Goal: Task Accomplishment & Management: Complete application form

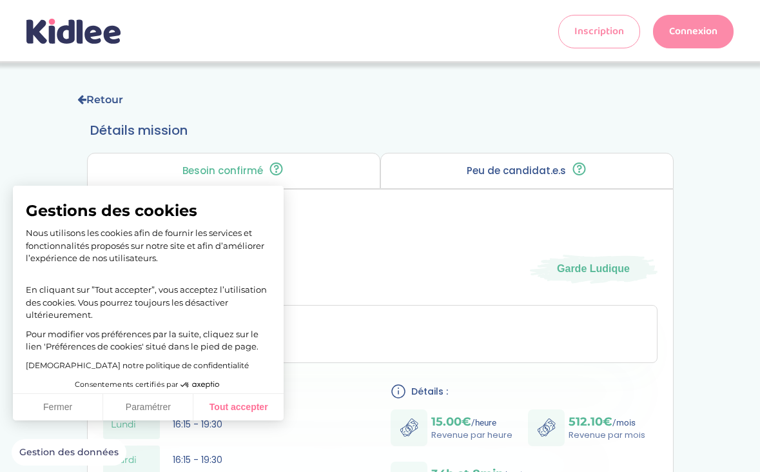
click at [223, 413] on button "Tout accepter" at bounding box center [238, 407] width 90 height 27
checkbox input "true"
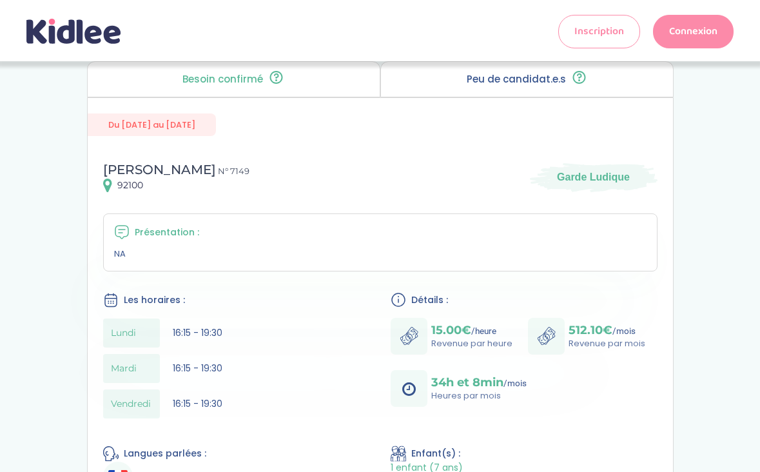
scroll to position [54, 0]
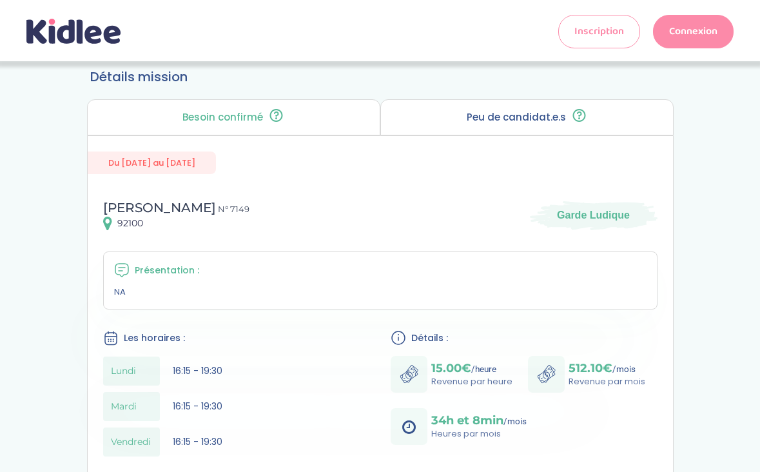
click at [695, 30] on link "Connexion" at bounding box center [693, 32] width 81 height 34
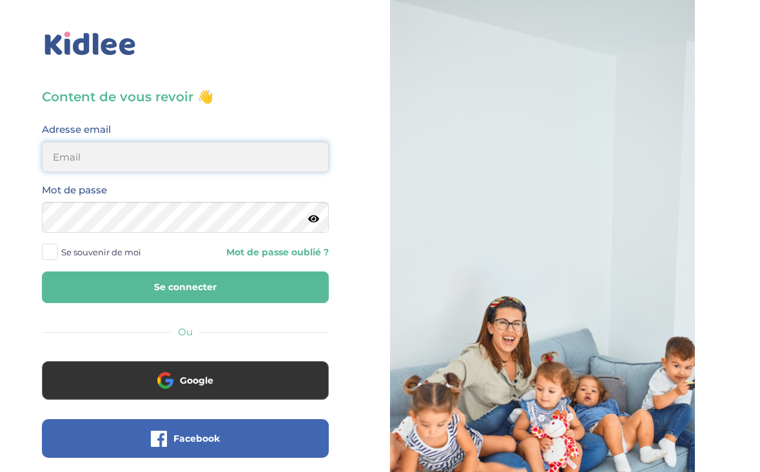
type input "[EMAIL_ADDRESS][DOMAIN_NAME]"
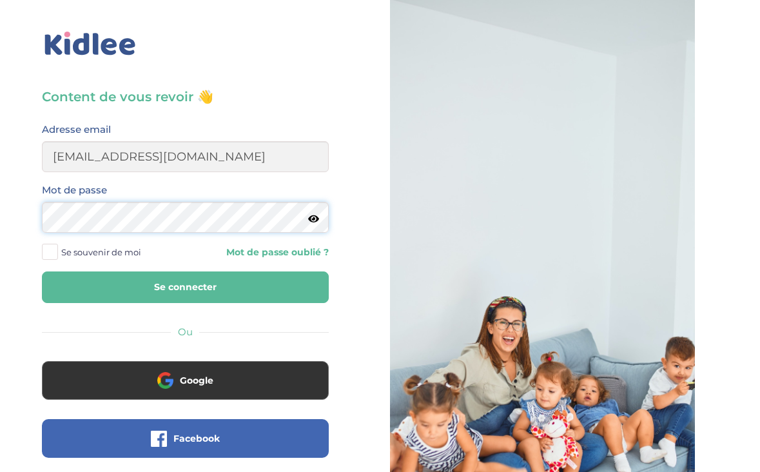
click at [185, 287] on button "Se connecter" at bounding box center [185, 287] width 287 height 32
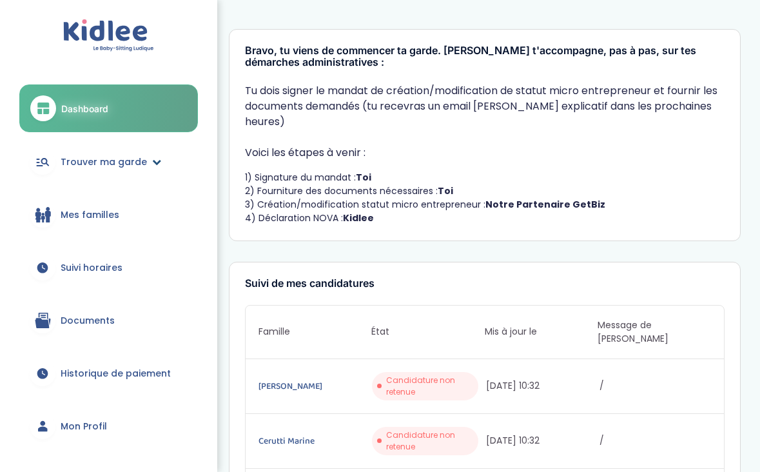
click at [127, 161] on span "Trouver ma garde" at bounding box center [104, 162] width 86 height 14
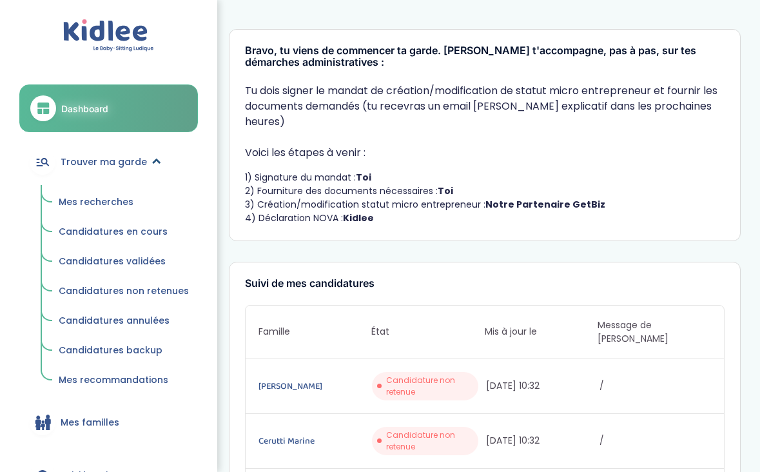
click at [103, 164] on span "Trouver ma garde" at bounding box center [104, 162] width 86 height 14
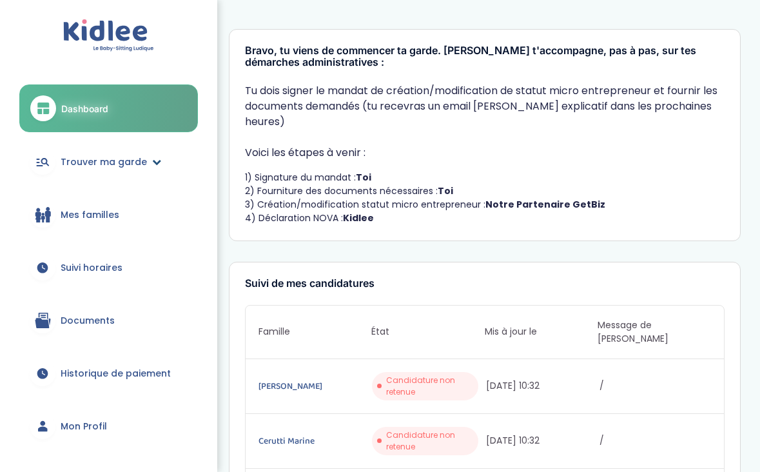
click at [103, 165] on span "Trouver ma garde" at bounding box center [104, 162] width 86 height 14
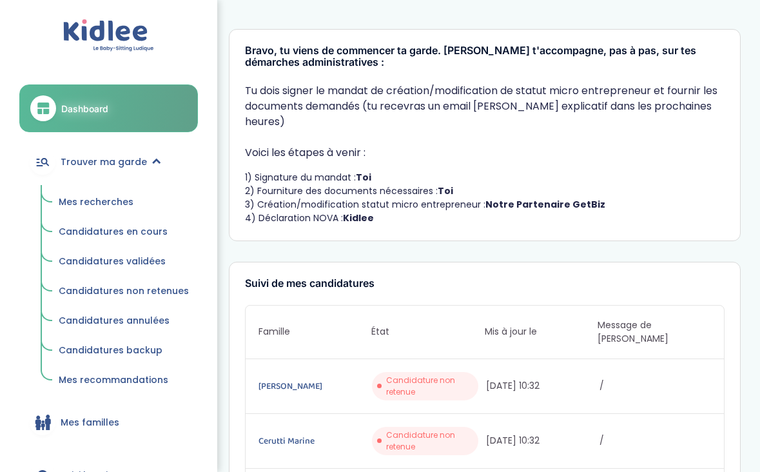
click at [96, 202] on span "Mes recherches" at bounding box center [96, 201] width 75 height 13
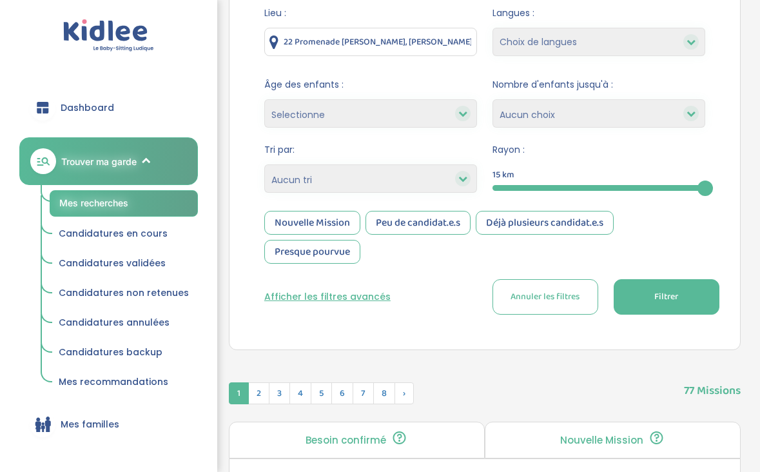
scroll to position [186, 0]
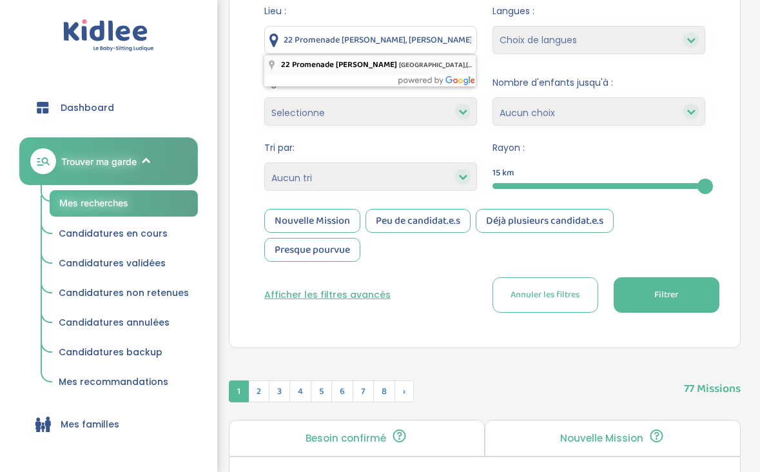
drag, startPoint x: 286, startPoint y: 41, endPoint x: 453, endPoint y: 57, distance: 168.5
click at [647, 291] on button "Filtrer" at bounding box center [667, 294] width 106 height 35
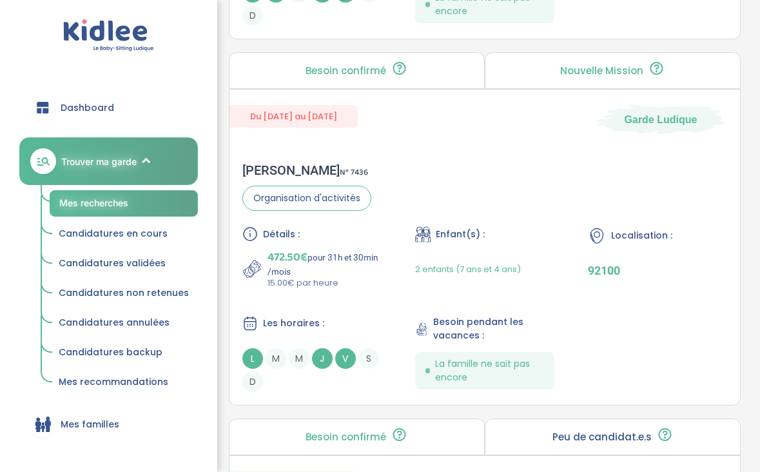
scroll to position [2812, 0]
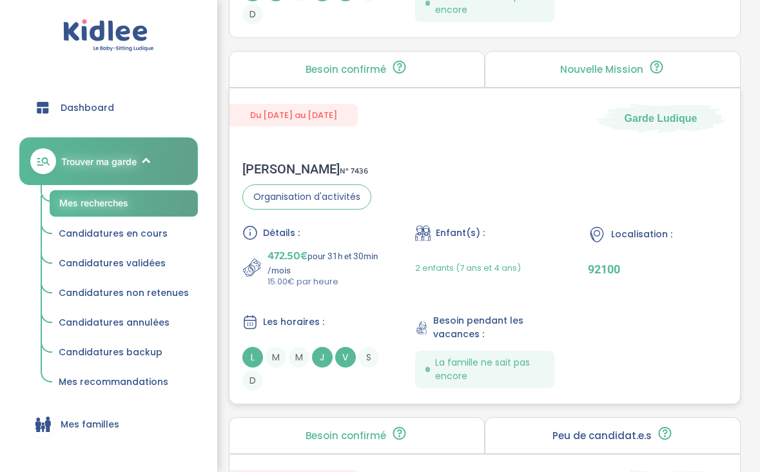
click at [491, 199] on div "Sophie B . N° 7436 Organisation d'activités Détails : 472.50€ pour 31h et 30min…" at bounding box center [485, 275] width 511 height 255
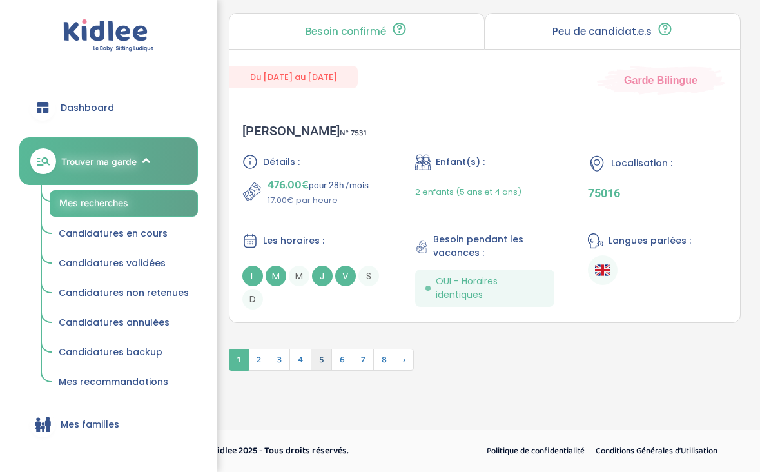
scroll to position [3938, 0]
click at [263, 357] on span "2" at bounding box center [258, 360] width 21 height 22
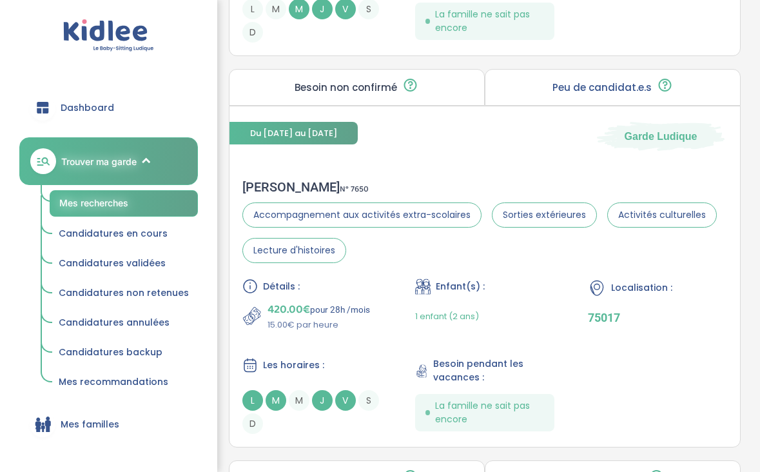
scroll to position [2027, 0]
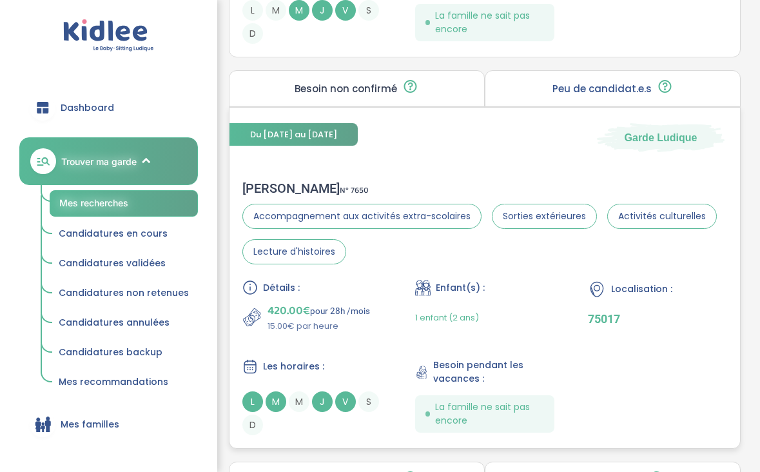
click at [353, 309] on p "420.00€ pour 28h /mois" at bounding box center [319, 311] width 103 height 18
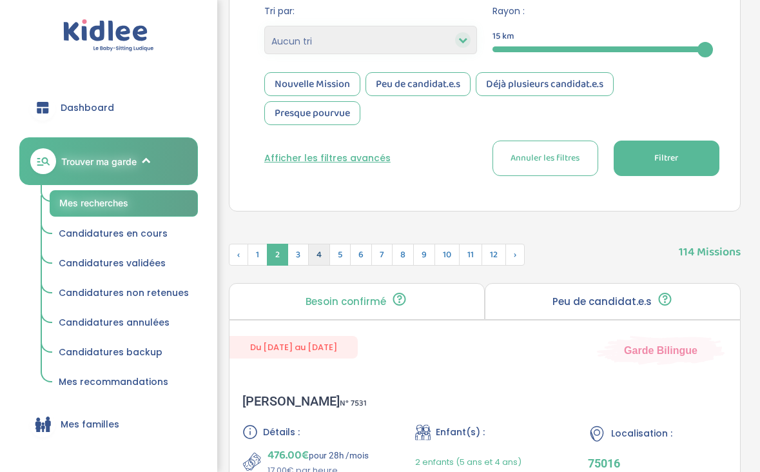
scroll to position [322, 0]
click at [301, 249] on span "3" at bounding box center [298, 255] width 21 height 22
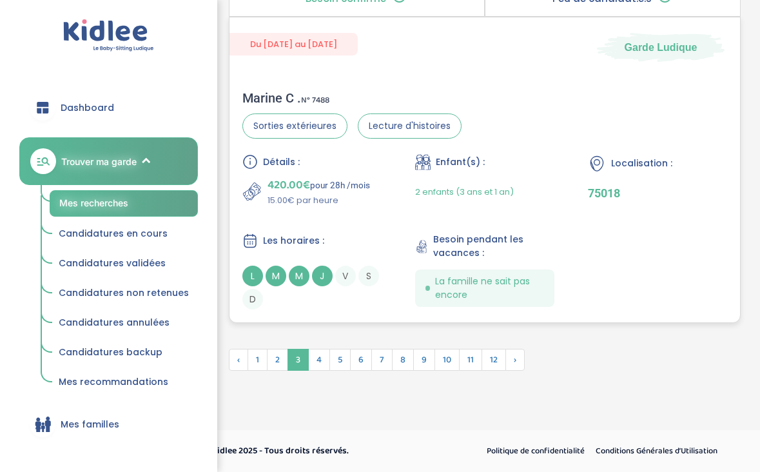
scroll to position [3949, 0]
click at [322, 361] on span "4" at bounding box center [319, 360] width 22 height 22
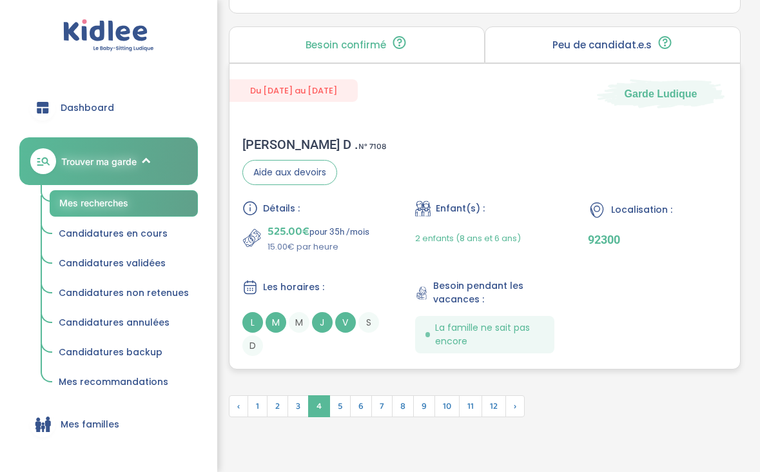
scroll to position [3903, 0]
click at [329, 221] on div "Détails : 525.00€ pour 35h /mois 15.00€ par heure" at bounding box center [311, 227] width 139 height 53
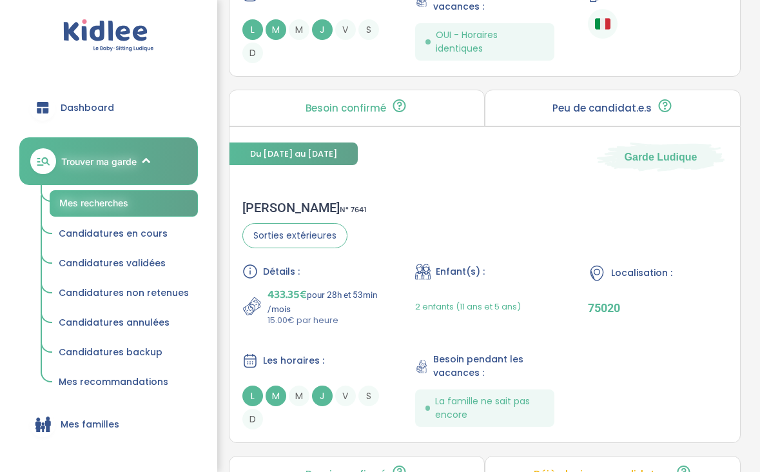
scroll to position [1588, 0]
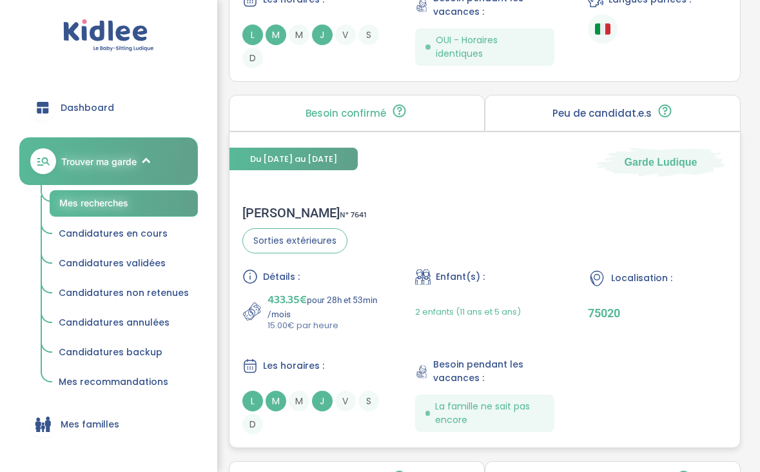
click at [300, 210] on div "Clement F . N° 7641" at bounding box center [304, 212] width 124 height 15
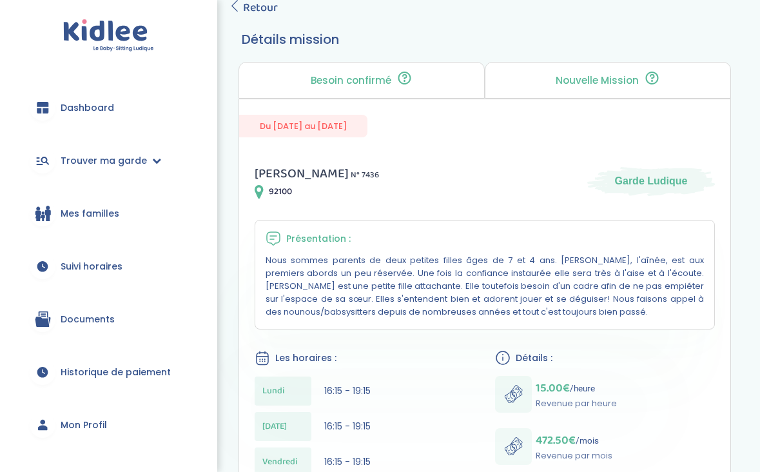
scroll to position [82, 0]
click at [255, 6] on span "Retour" at bounding box center [260, 9] width 35 height 18
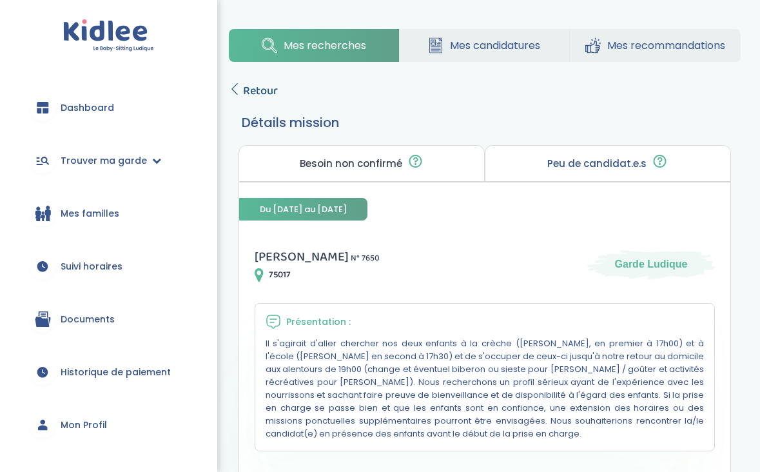
click at [265, 88] on span "Retour" at bounding box center [260, 91] width 35 height 18
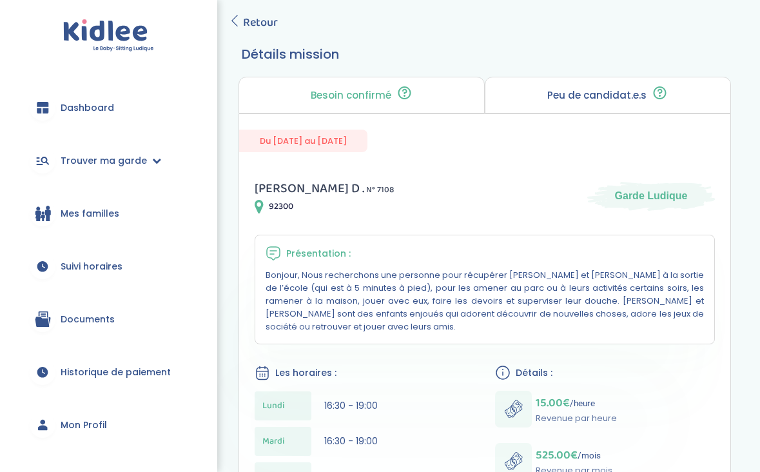
scroll to position [48, 0]
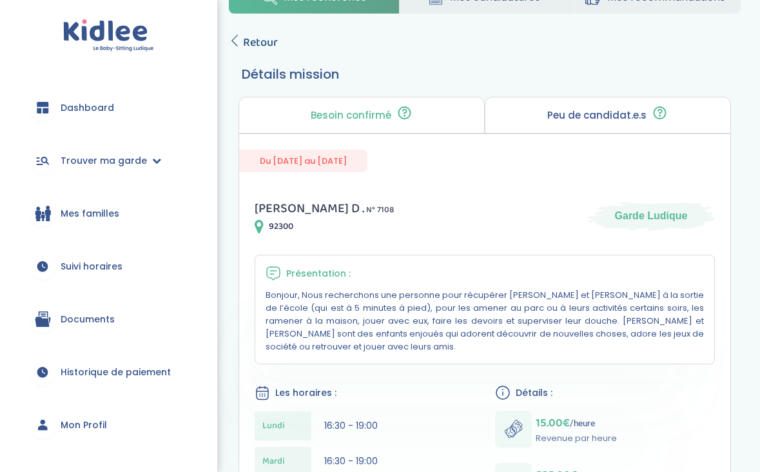
click at [255, 39] on span "Retour" at bounding box center [260, 43] width 35 height 18
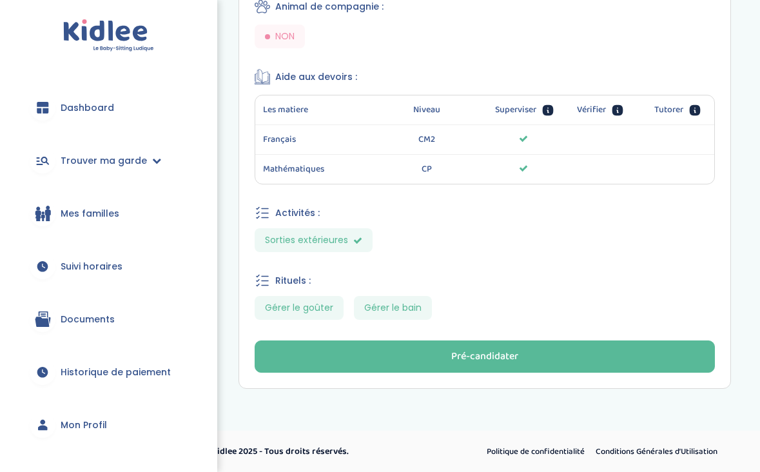
scroll to position [654, 0]
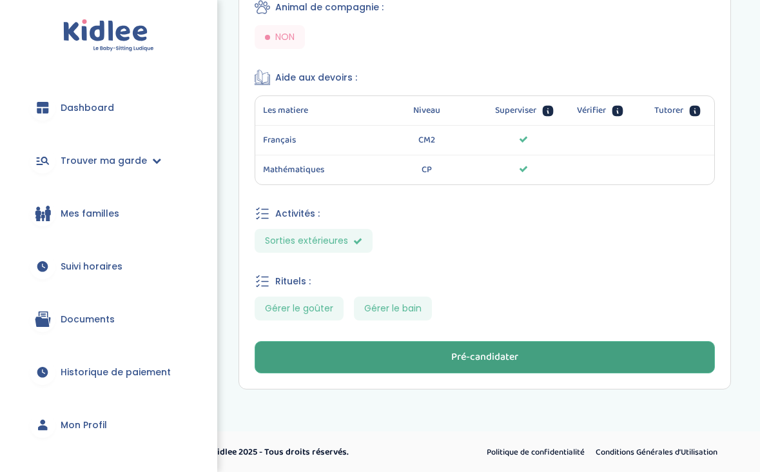
click at [436, 355] on button "Pré-candidater" at bounding box center [485, 357] width 460 height 32
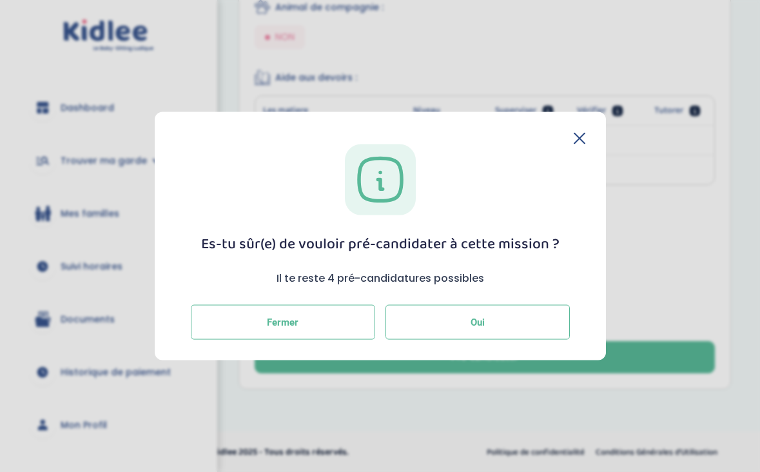
click at [442, 335] on button "Oui" at bounding box center [478, 321] width 184 height 35
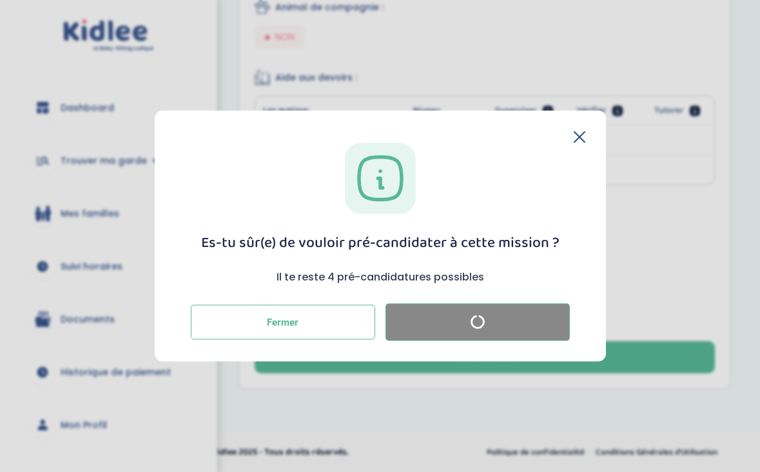
click at [581, 136] on icon at bounding box center [579, 137] width 10 height 10
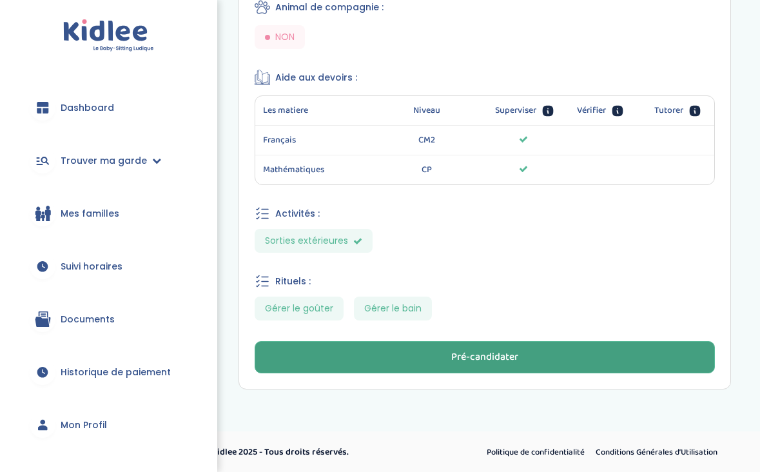
click at [382, 357] on button "Pré-candidater" at bounding box center [485, 357] width 460 height 32
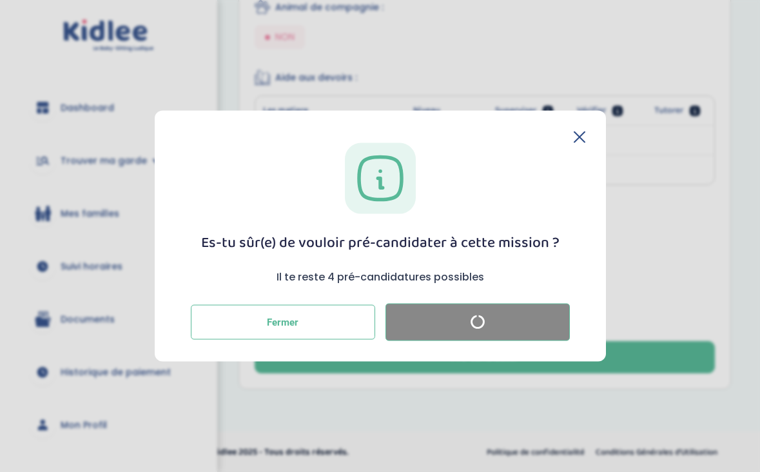
click at [576, 136] on icon at bounding box center [580, 138] width 12 height 12
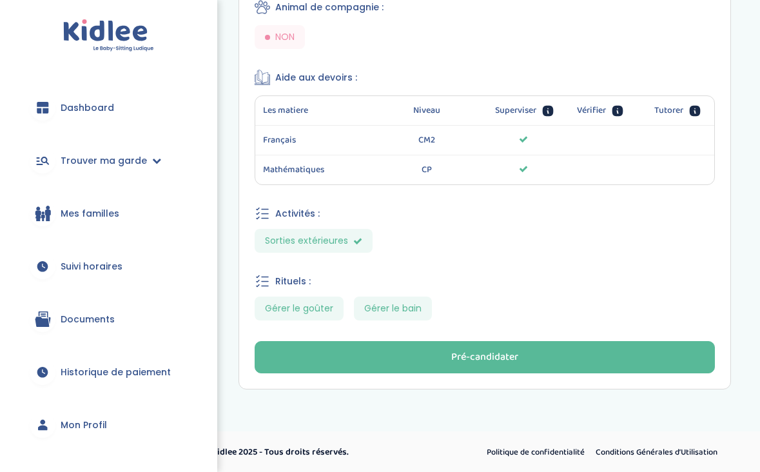
click at [103, 211] on span "Mes familles" at bounding box center [90, 214] width 59 height 14
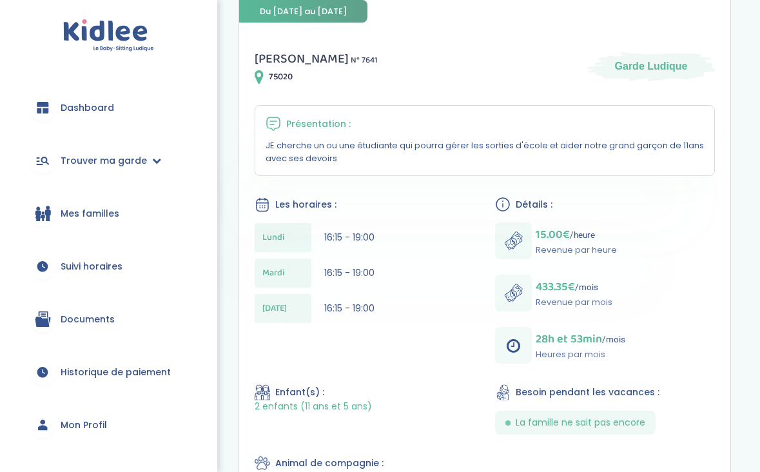
scroll to position [196, 0]
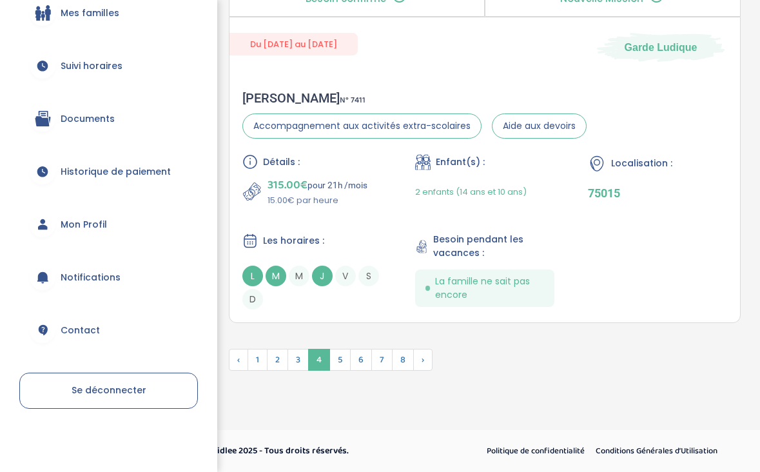
scroll to position [3958, 0]
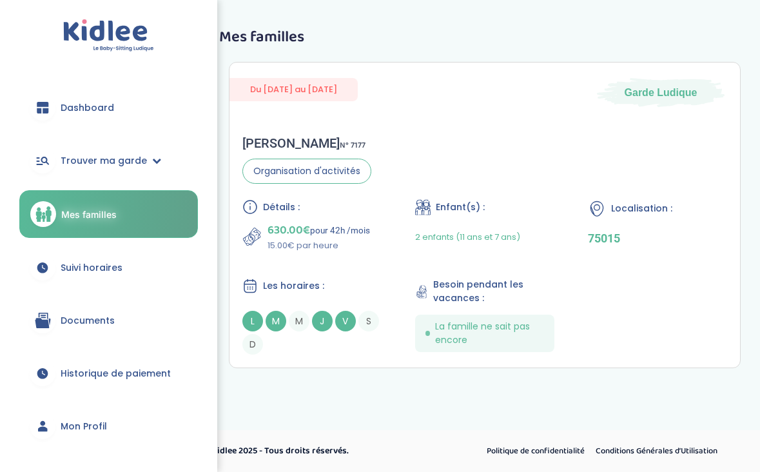
click at [75, 101] on span "Dashboard" at bounding box center [88, 108] width 54 height 14
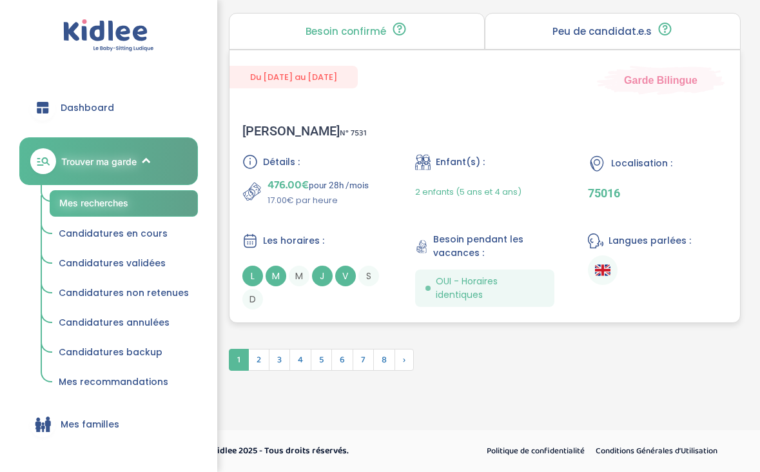
scroll to position [3981, 0]
click at [260, 361] on span "2" at bounding box center [258, 360] width 21 height 22
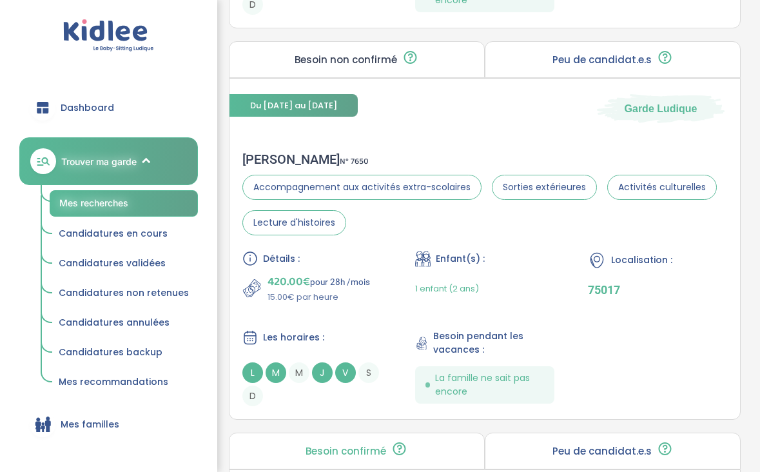
scroll to position [1779, 0]
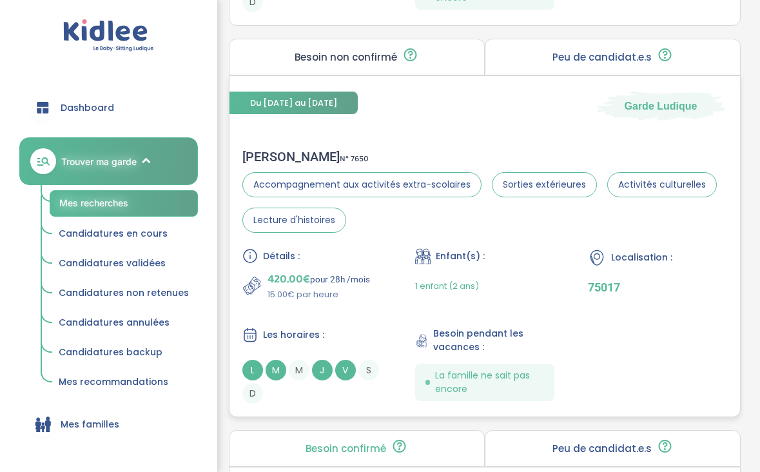
click at [352, 306] on div "Détails : 420.00€ pour 28h /mois 15.00€ par heure Enfant(s) : 1 enfant (2 ans) …" at bounding box center [484, 325] width 485 height 155
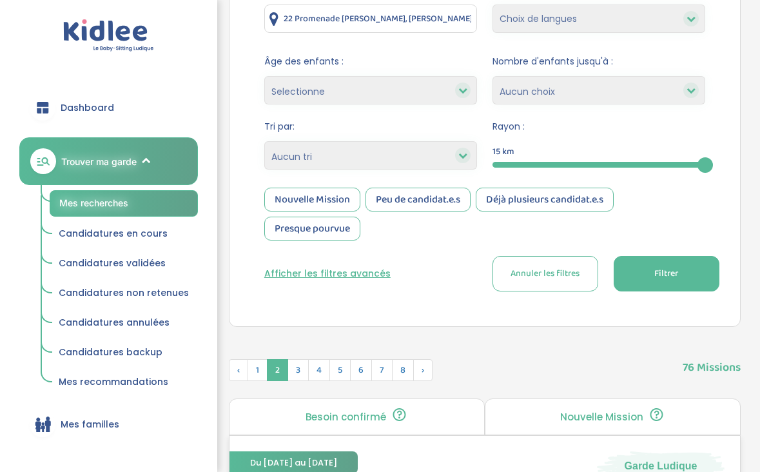
scroll to position [241, 0]
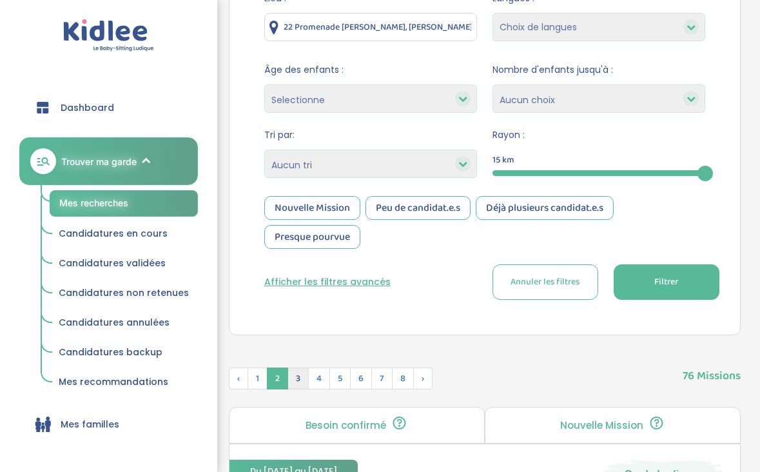
click at [297, 383] on span "3" at bounding box center [298, 378] width 21 height 22
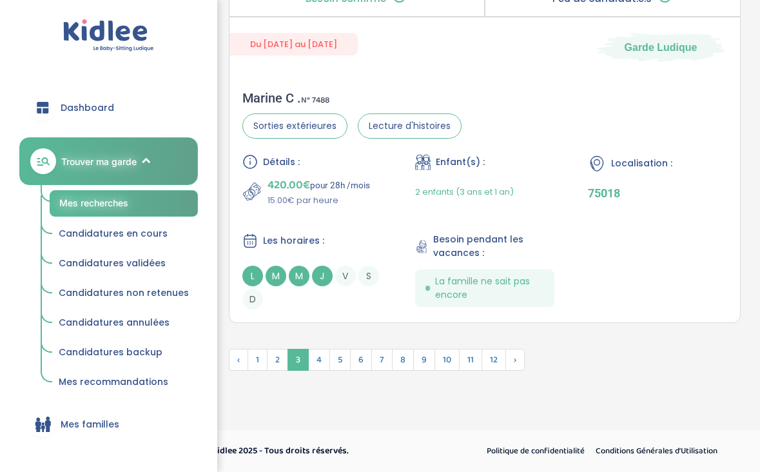
scroll to position [3991, 0]
click at [318, 366] on span "4" at bounding box center [319, 360] width 22 height 22
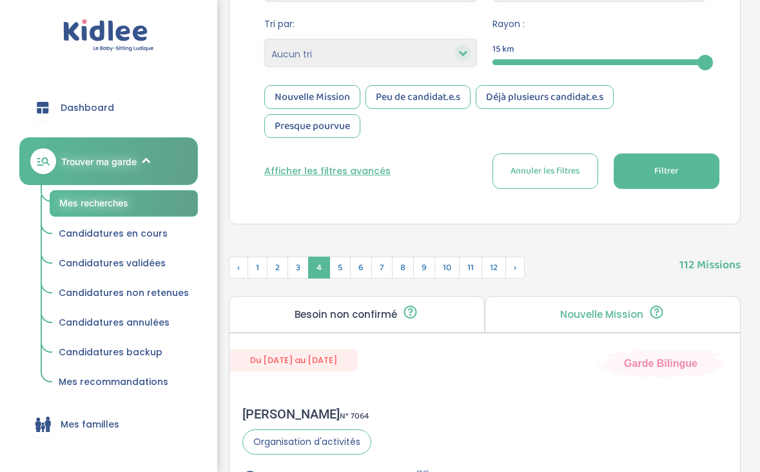
scroll to position [351, 0]
click at [332, 266] on span "5" at bounding box center [339, 268] width 21 height 22
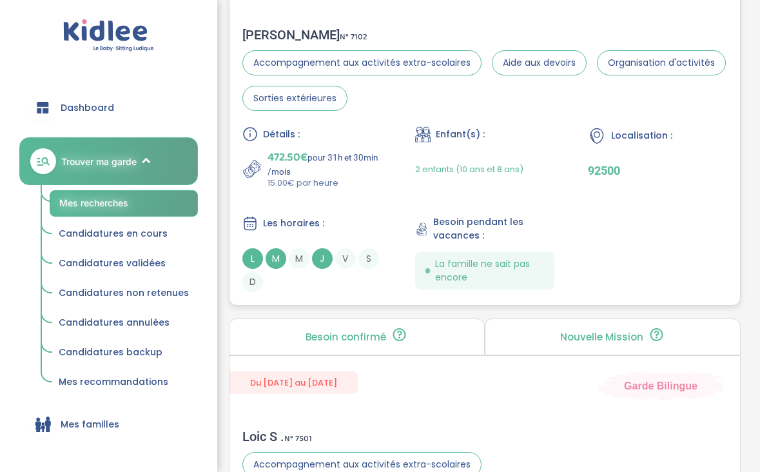
scroll to position [736, 0]
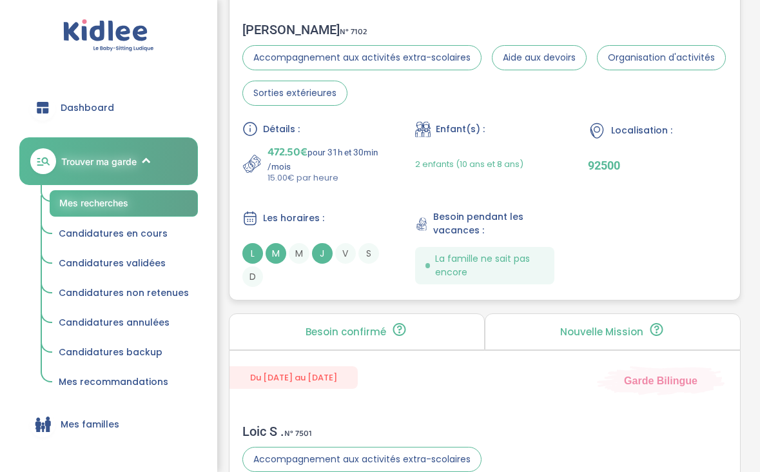
click at [324, 181] on p "15.00€ par heure" at bounding box center [325, 177] width 114 height 13
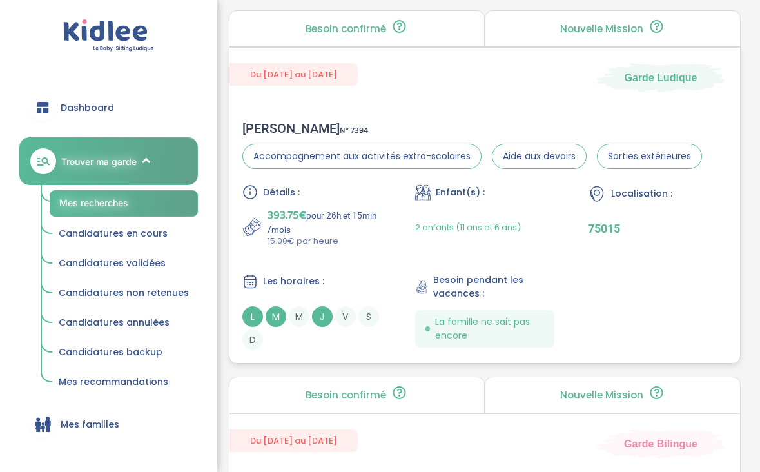
scroll to position [2844, 0]
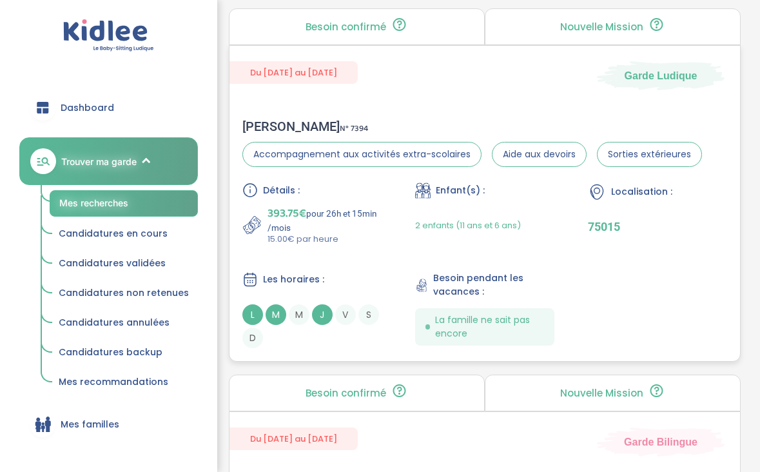
click at [362, 130] on div "Marion G . N° 7394" at bounding box center [472, 126] width 460 height 15
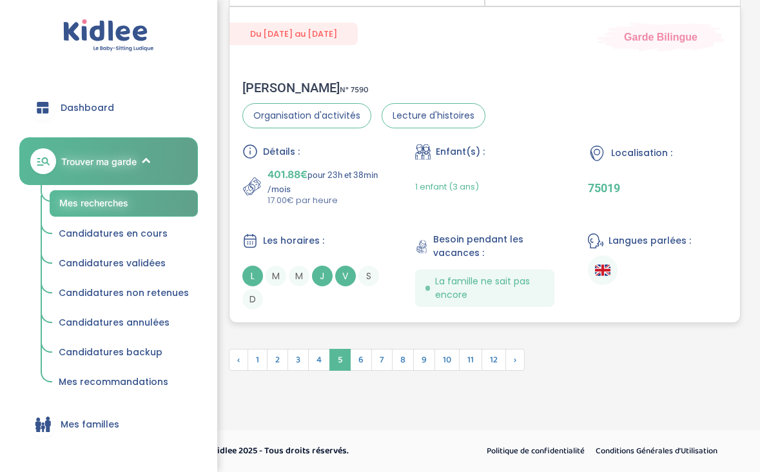
scroll to position [3971, 0]
click at [355, 357] on span "6" at bounding box center [361, 360] width 22 height 22
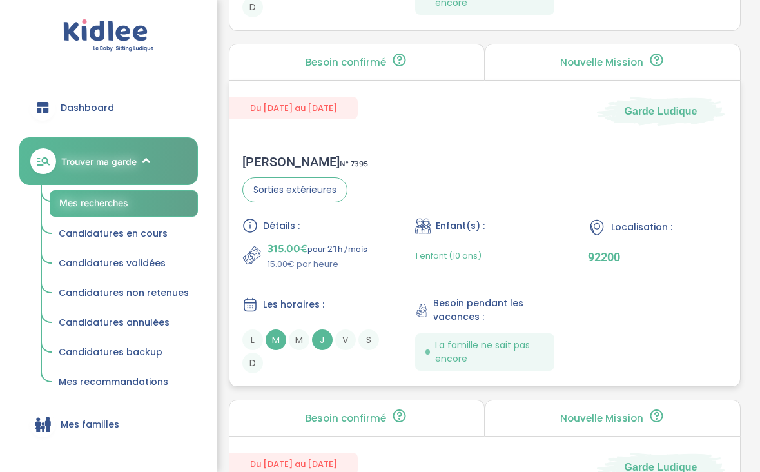
scroll to position [2780, 0]
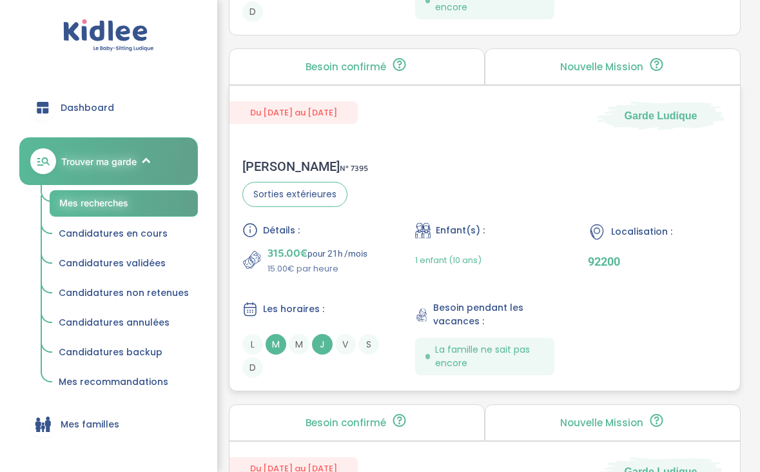
click at [353, 253] on p "315.00€ pour 21h /mois" at bounding box center [318, 253] width 100 height 18
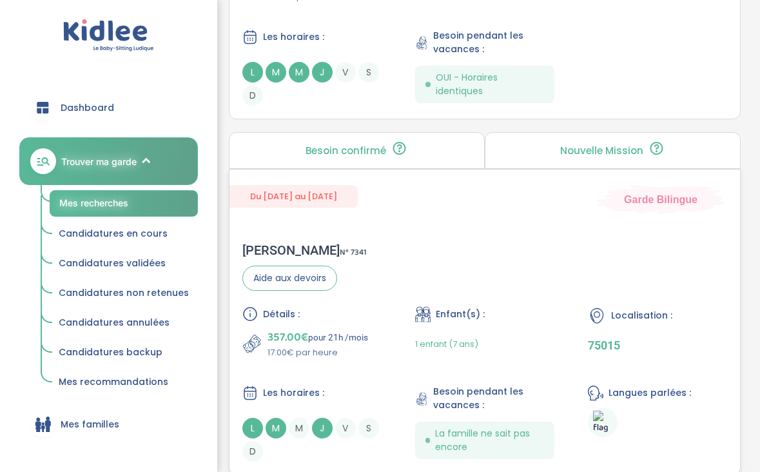
scroll to position [1275, 0]
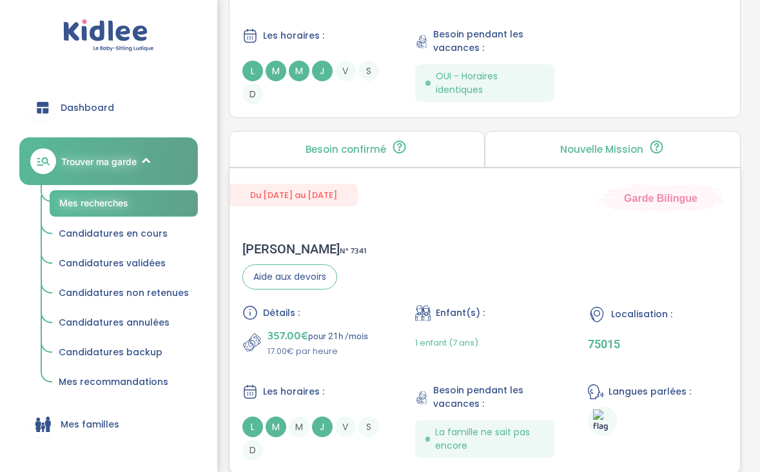
click at [329, 282] on span "Aide aux devoirs" at bounding box center [289, 276] width 95 height 25
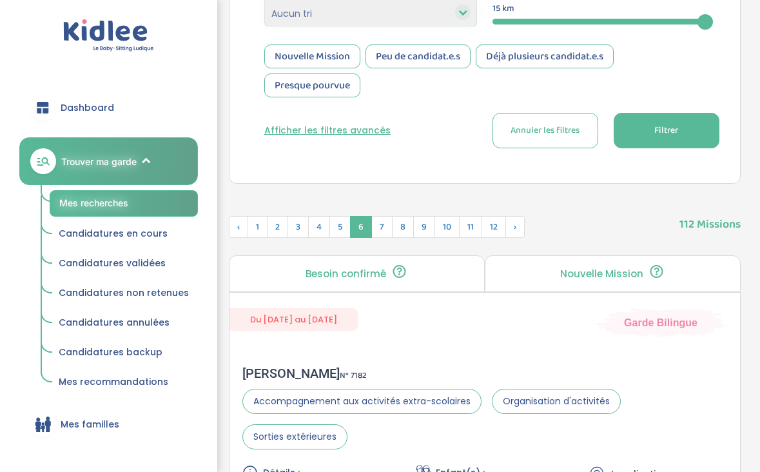
scroll to position [389, 0]
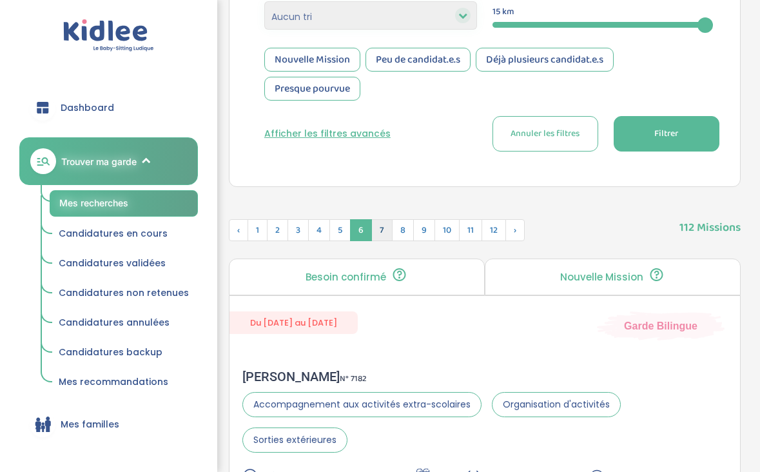
click at [386, 222] on span "7" at bounding box center [381, 230] width 21 height 22
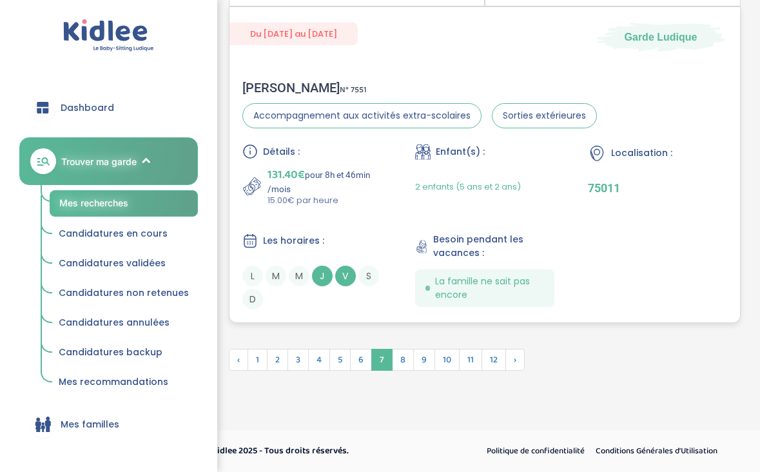
scroll to position [3956, 0]
click at [407, 363] on span "8" at bounding box center [403, 360] width 22 height 22
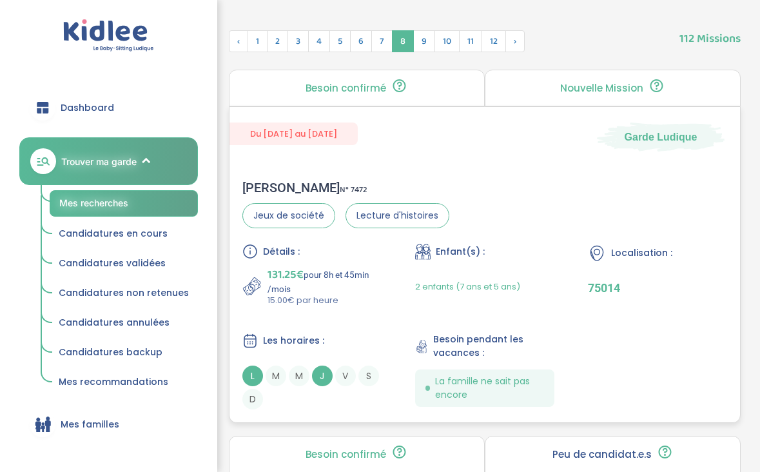
scroll to position [561, 0]
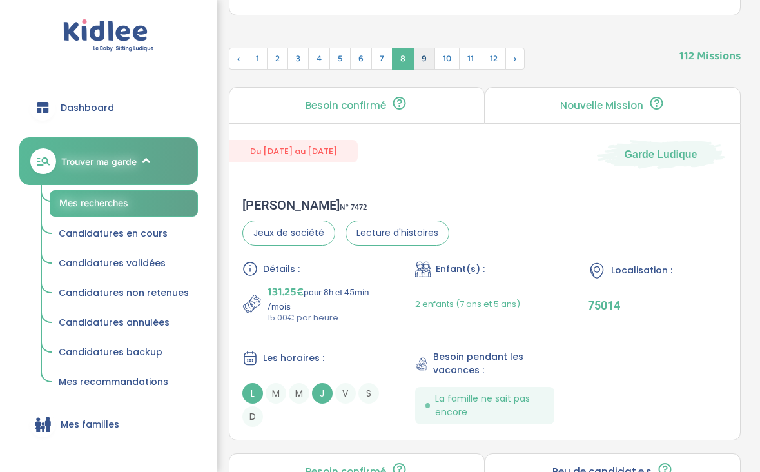
click at [425, 59] on span "9" at bounding box center [424, 59] width 22 height 22
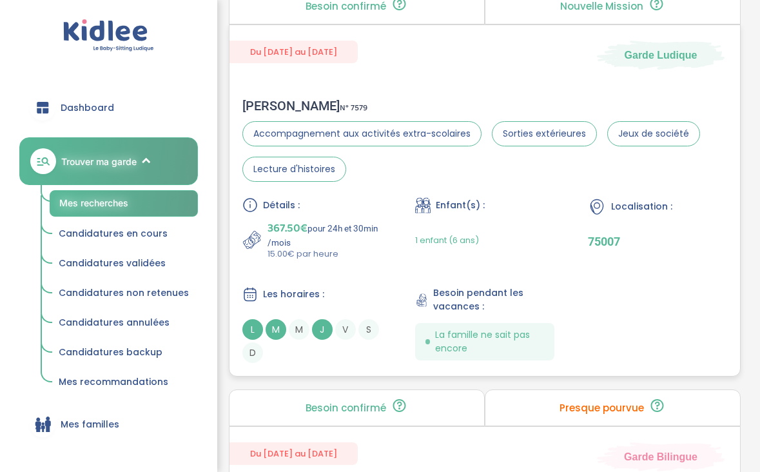
scroll to position [3582, 0]
click at [373, 221] on p "367.50€ pour 24h et 30min /mois" at bounding box center [325, 234] width 114 height 28
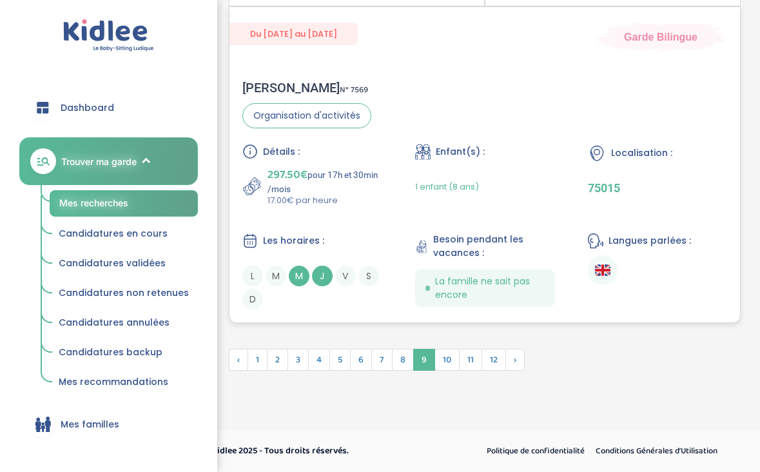
scroll to position [4003, 0]
click at [447, 359] on span "10" at bounding box center [447, 360] width 25 height 22
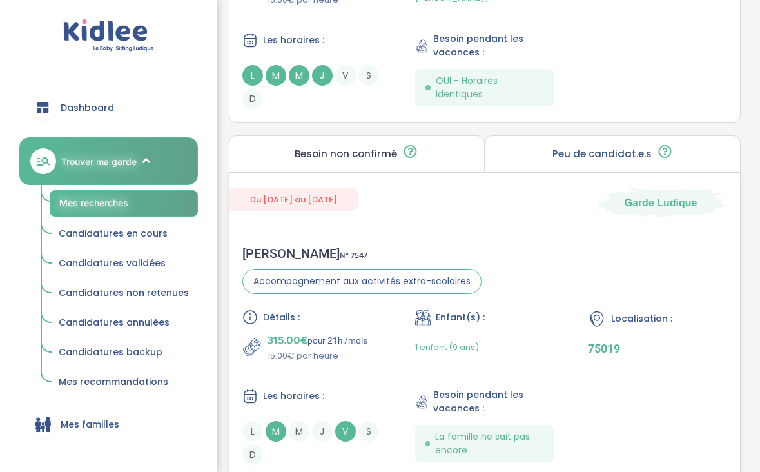
scroll to position [3048, 0]
click at [338, 350] on p "15.00€ par heure" at bounding box center [318, 355] width 100 height 13
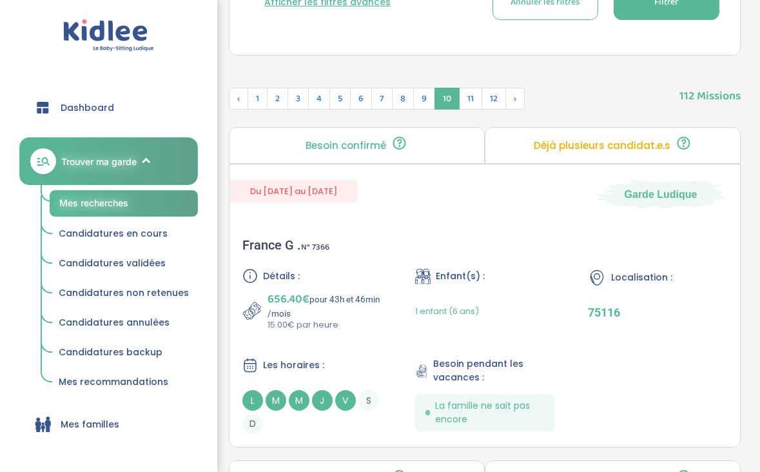
scroll to position [527, 0]
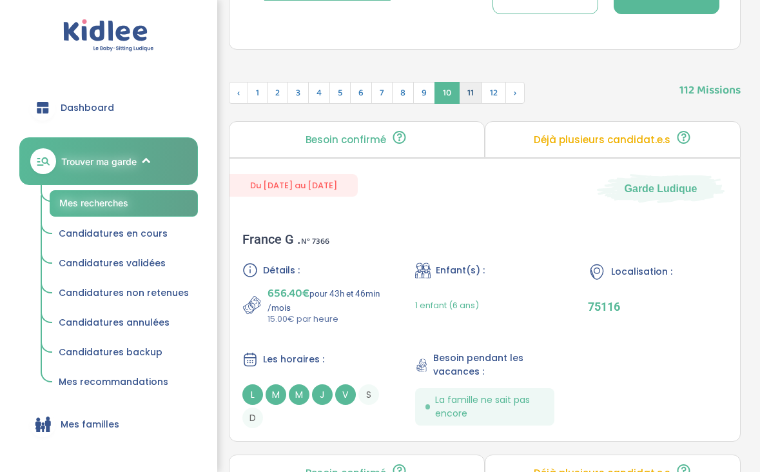
click at [471, 90] on span "11" at bounding box center [470, 93] width 23 height 22
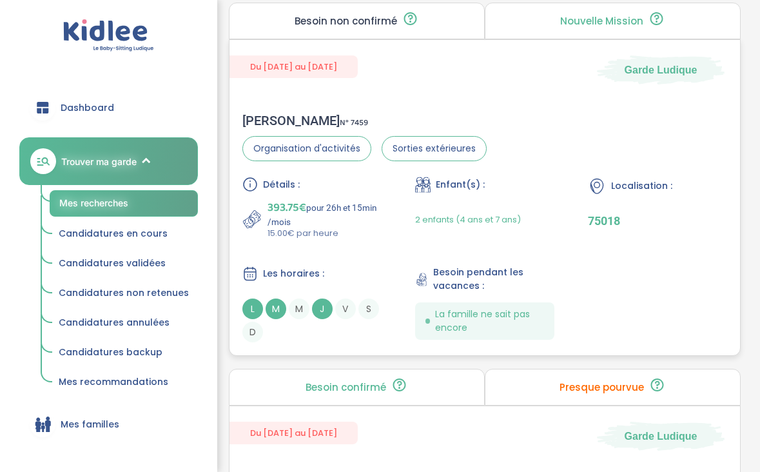
scroll to position [653, 0]
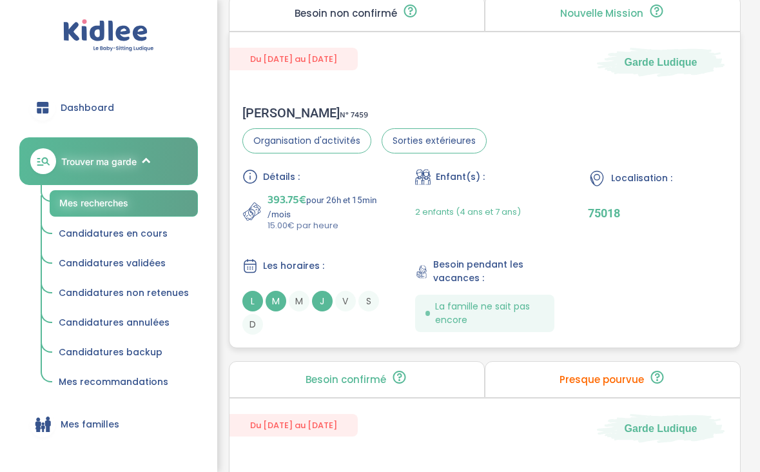
click at [347, 249] on div "Détails : 393.75€ pour 26h et 15min /mois 15.00€ par heure Enfant(s) : 2 enfant…" at bounding box center [484, 252] width 485 height 166
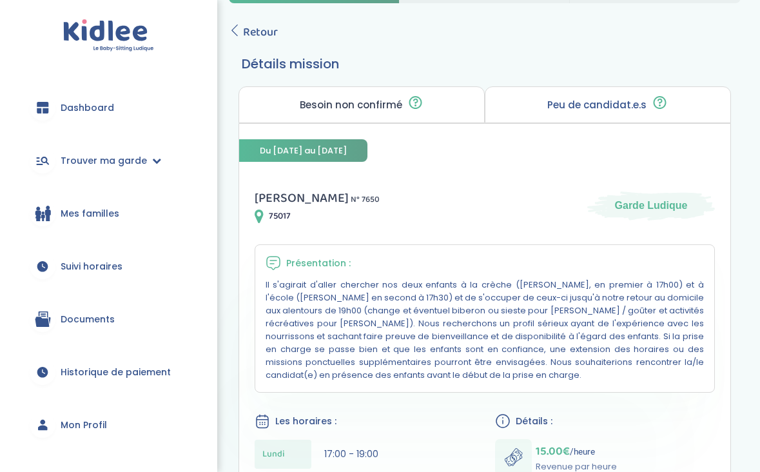
scroll to position [51, 0]
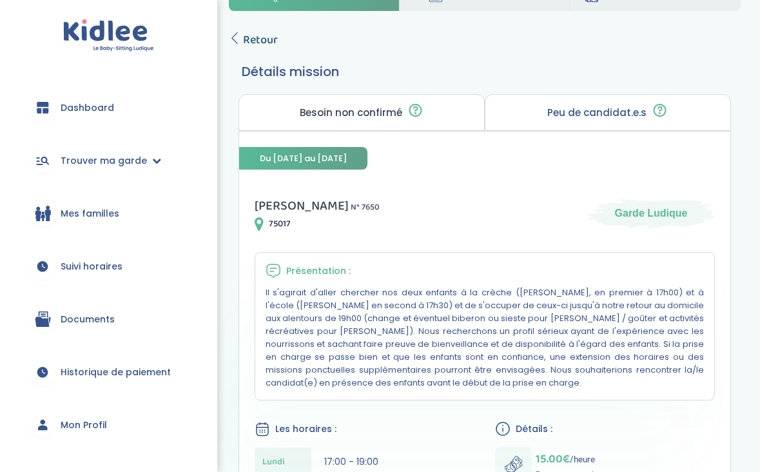
click at [262, 32] on span "Retour" at bounding box center [260, 40] width 35 height 18
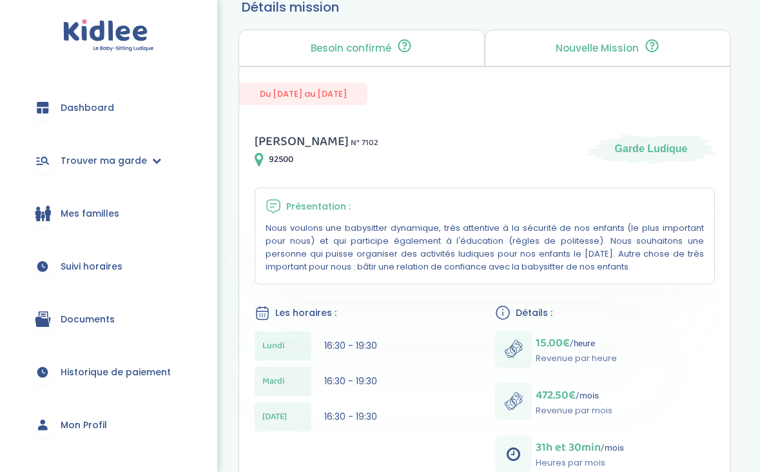
scroll to position [126, 0]
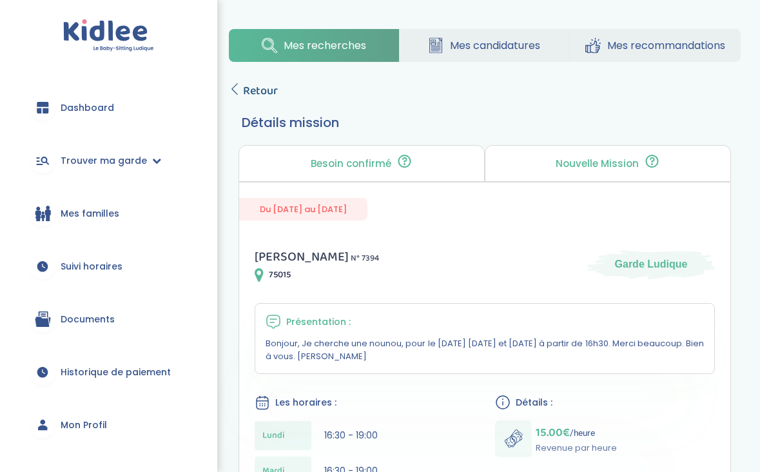
click at [267, 88] on span "Retour" at bounding box center [260, 91] width 35 height 18
click at [264, 90] on span "Retour" at bounding box center [260, 91] width 35 height 18
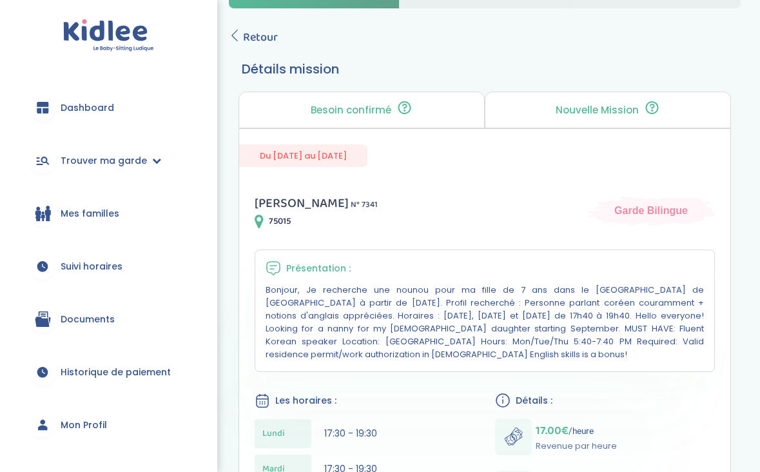
scroll to position [44, 0]
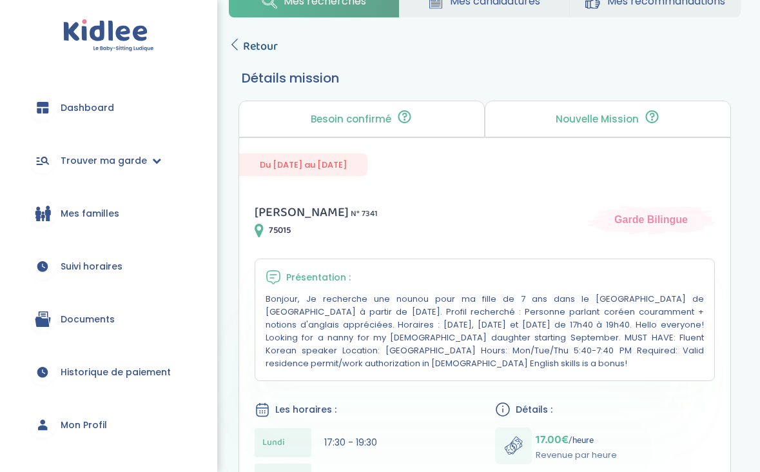
click at [257, 43] on span "Retour" at bounding box center [260, 46] width 35 height 18
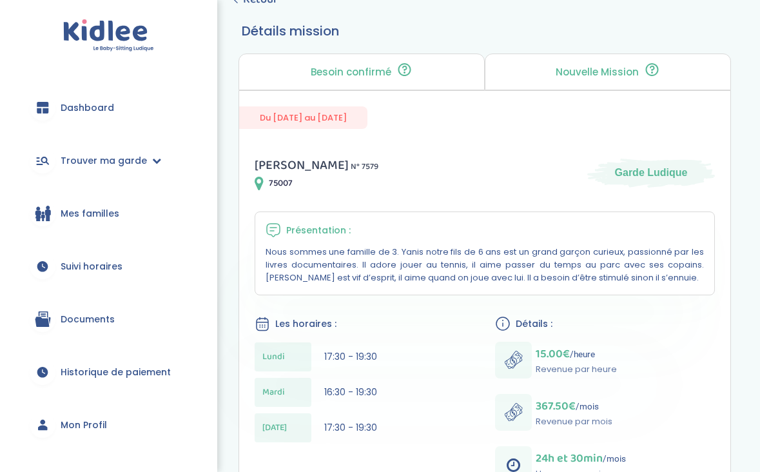
scroll to position [94, 0]
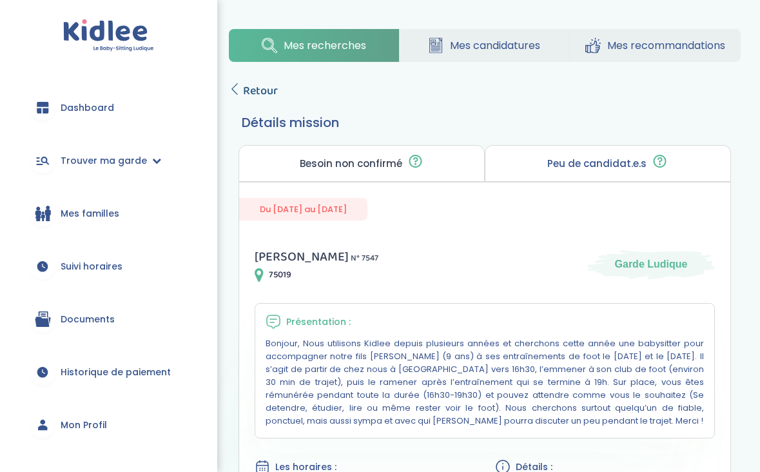
click at [242, 90] on link "Retour" at bounding box center [253, 91] width 49 height 18
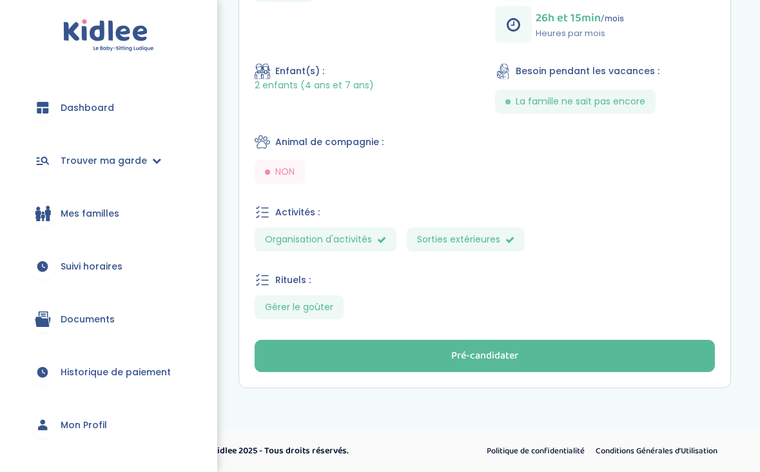
scroll to position [557, 0]
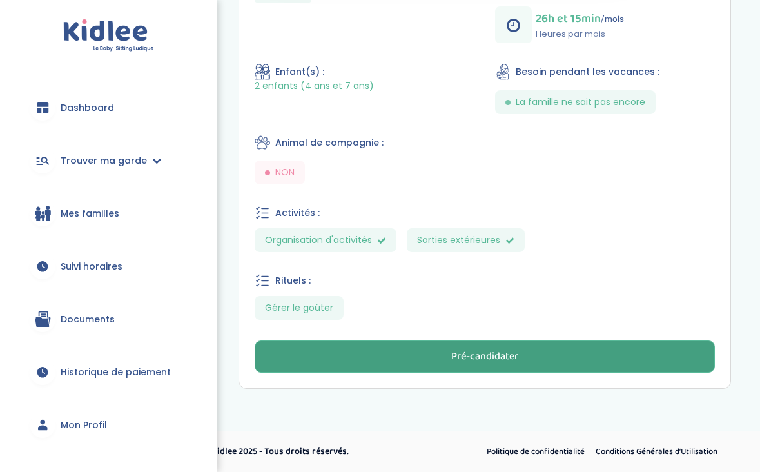
click at [398, 343] on button "Pré-candidater" at bounding box center [485, 356] width 460 height 32
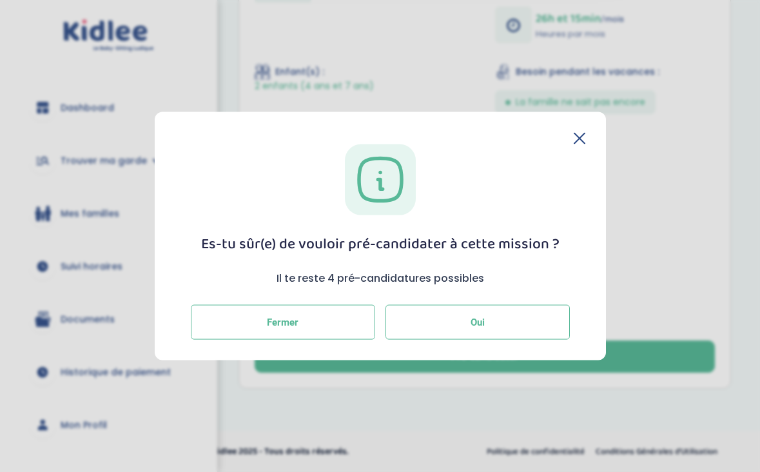
click at [431, 315] on button "Oui" at bounding box center [478, 321] width 184 height 35
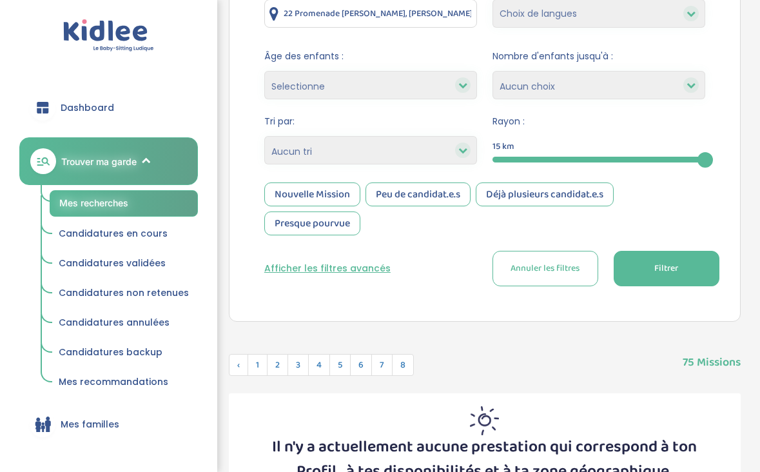
scroll to position [255, 0]
click at [400, 357] on span "8" at bounding box center [403, 364] width 22 height 22
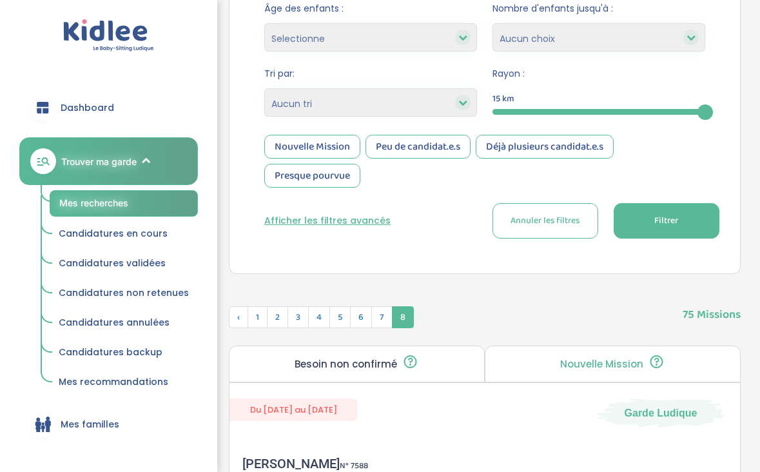
scroll to position [303, 0]
click at [373, 323] on span "7" at bounding box center [381, 317] width 21 height 22
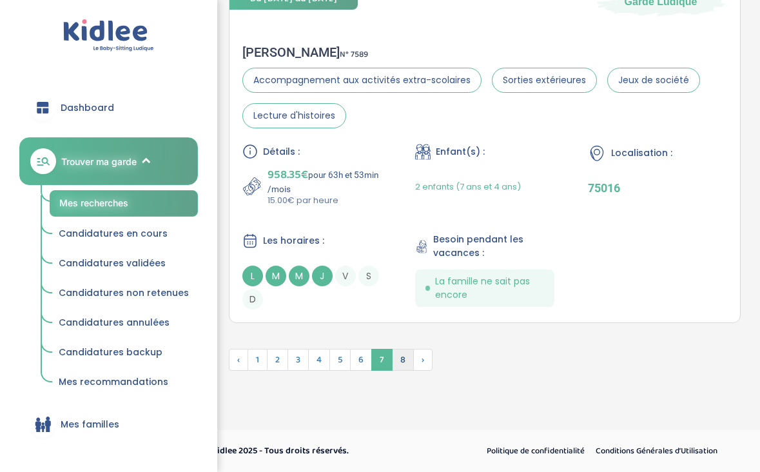
click at [410, 362] on span "8" at bounding box center [403, 360] width 22 height 22
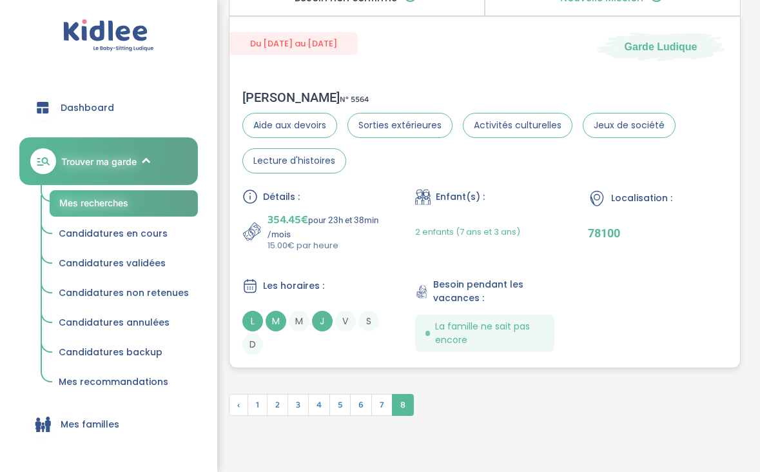
scroll to position [2115, 0]
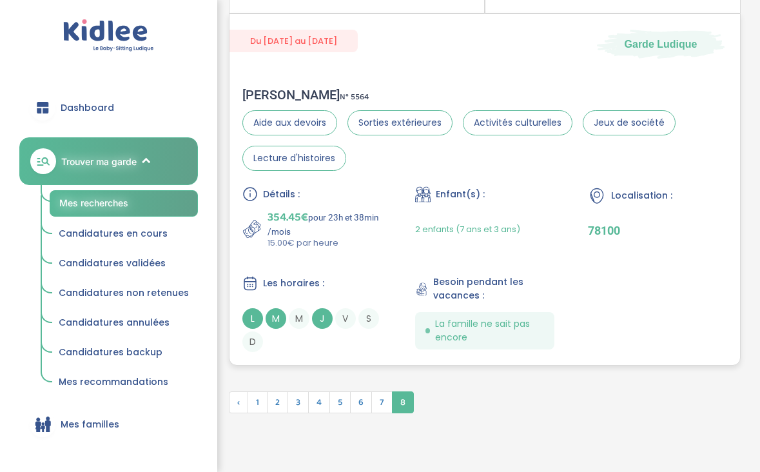
click at [349, 228] on p "354.45€ pour 23h et 38min /mois" at bounding box center [325, 222] width 114 height 28
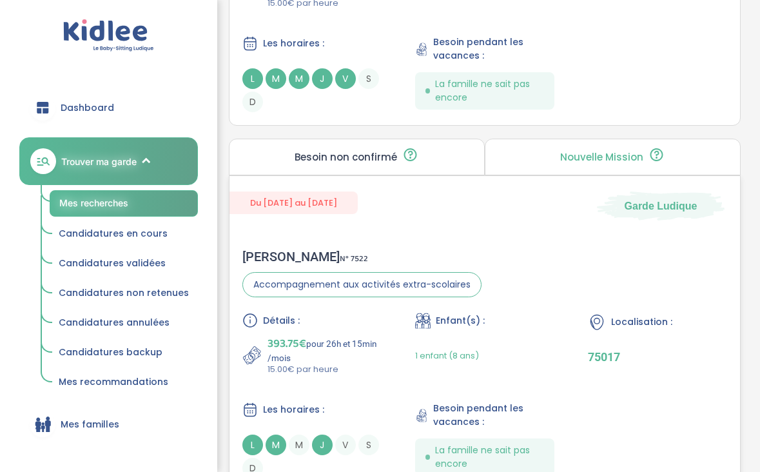
scroll to position [1232, 0]
click at [395, 222] on div "Du 14-09-2025 au 03-07-2026 Garde Ludique Jean-Romain S . N° 7522 Accompagnemen…" at bounding box center [485, 333] width 512 height 317
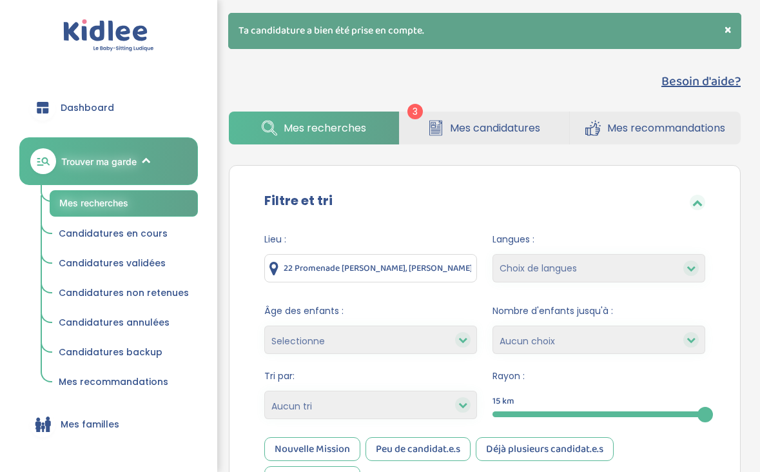
scroll to position [0, 0]
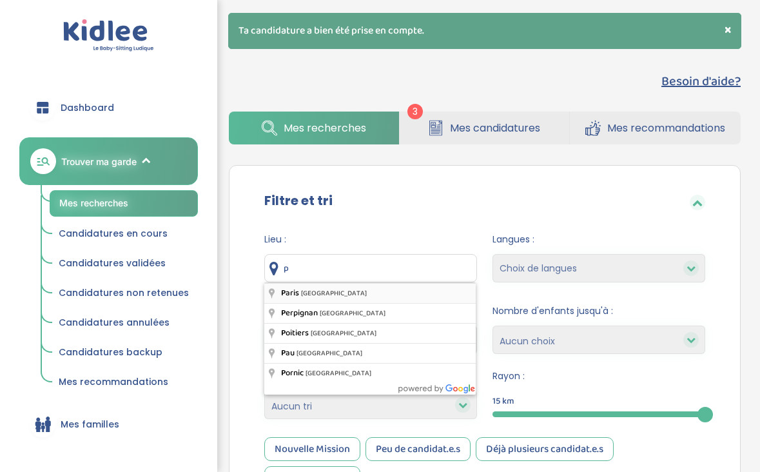
type input "Paris, France"
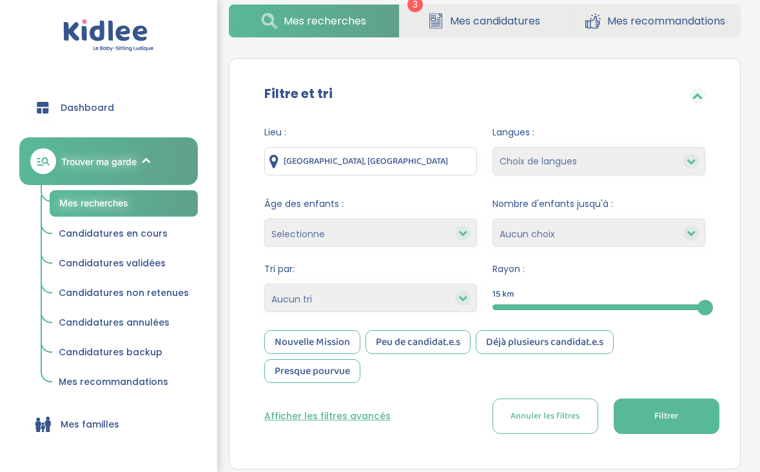
scroll to position [139, 0]
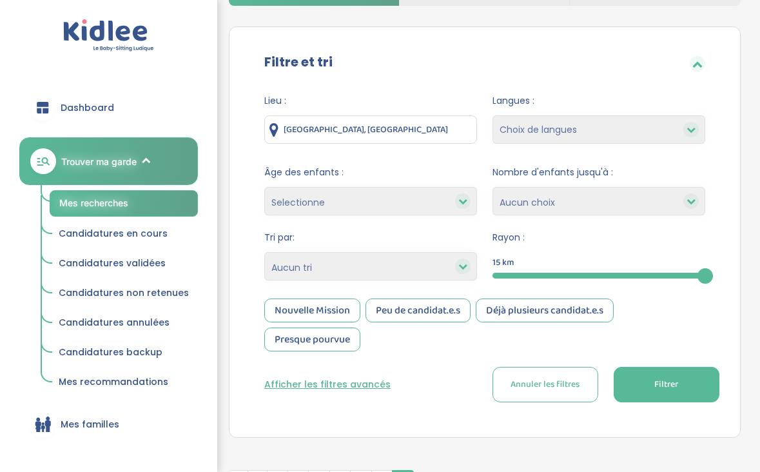
click at [632, 389] on button "Filtrer" at bounding box center [667, 384] width 106 height 35
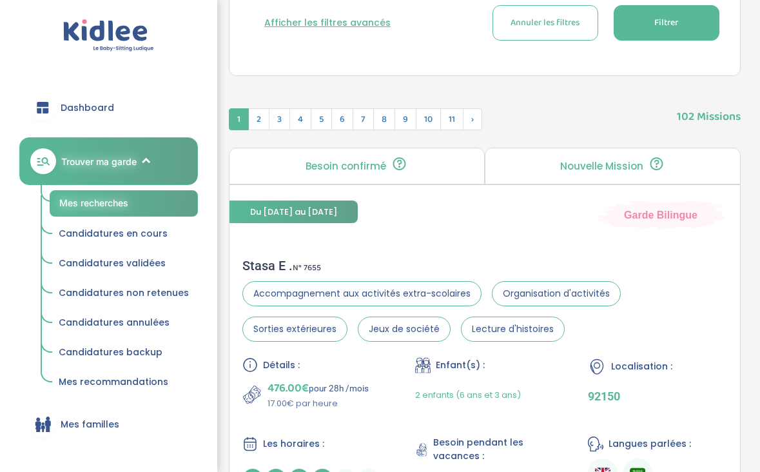
scroll to position [511, 0]
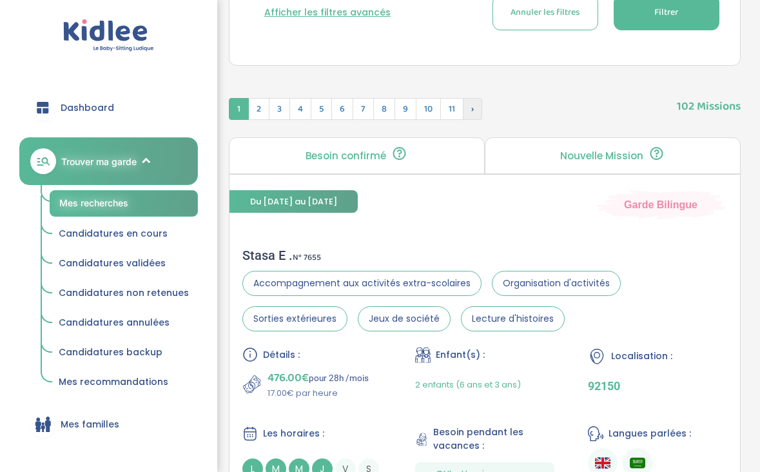
click at [475, 113] on span "›" at bounding box center [472, 109] width 19 height 22
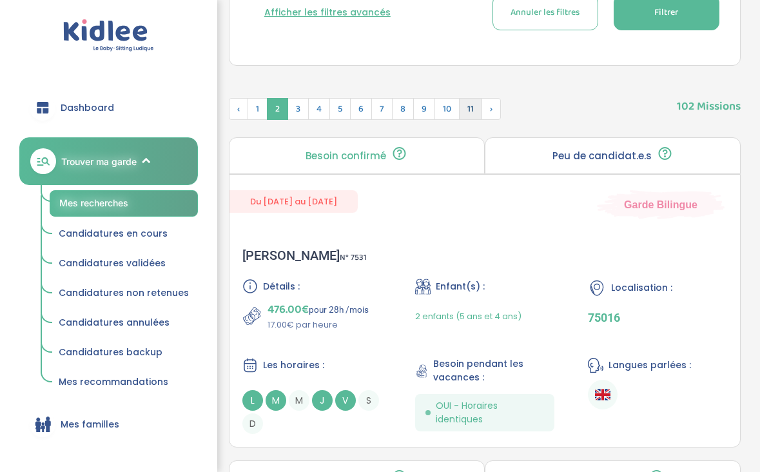
click at [472, 105] on span "11" at bounding box center [470, 109] width 23 height 22
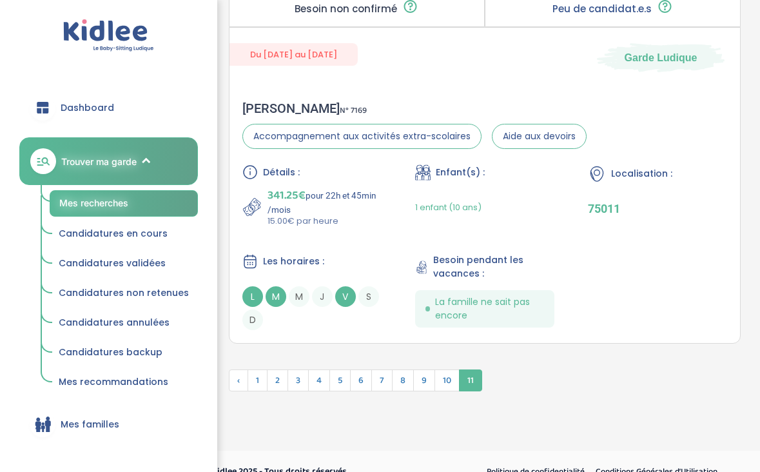
scroll to position [1024, 0]
click at [452, 378] on span "10" at bounding box center [447, 380] width 25 height 22
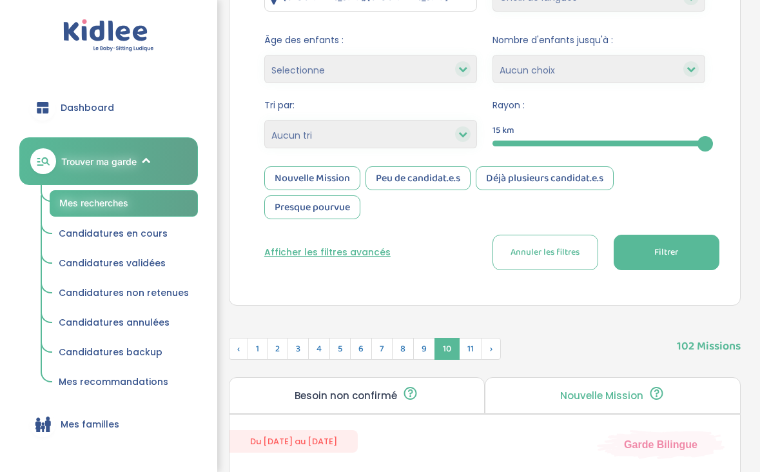
scroll to position [268, 0]
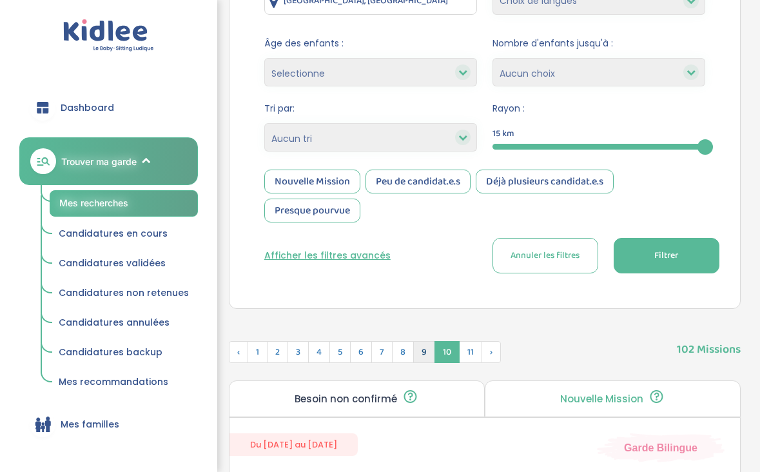
click at [426, 352] on span "9" at bounding box center [424, 352] width 22 height 22
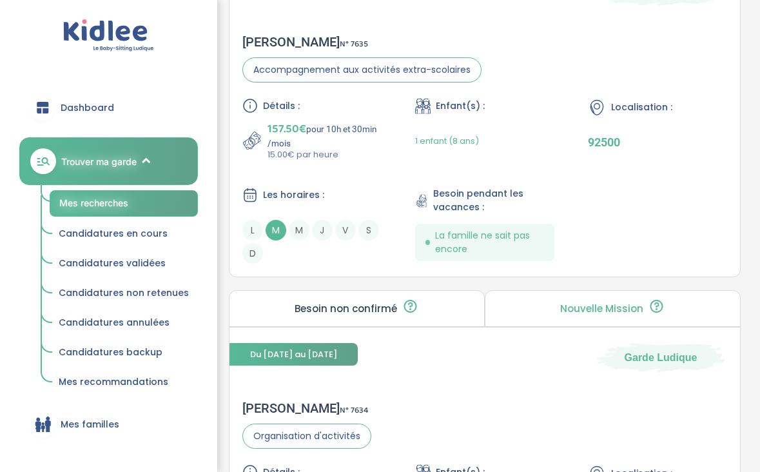
scroll to position [729, 0]
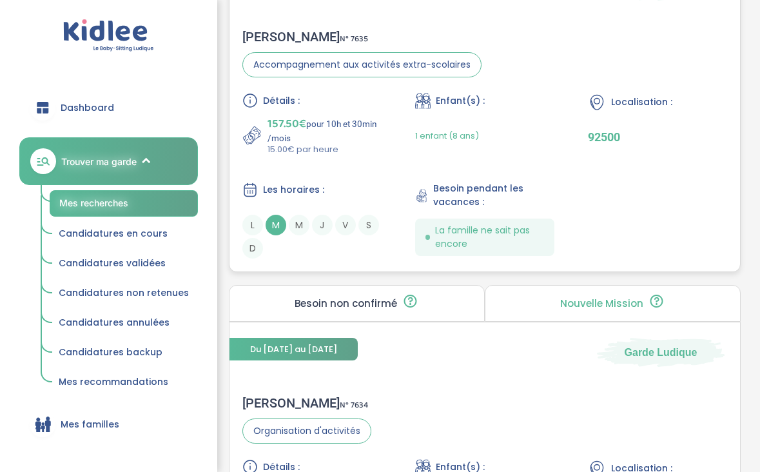
click at [378, 172] on div "Détails : 157.50€ pour 10h et 30min /mois 15.00€ par heure Enfant(s) : 1 enfant…" at bounding box center [484, 176] width 485 height 166
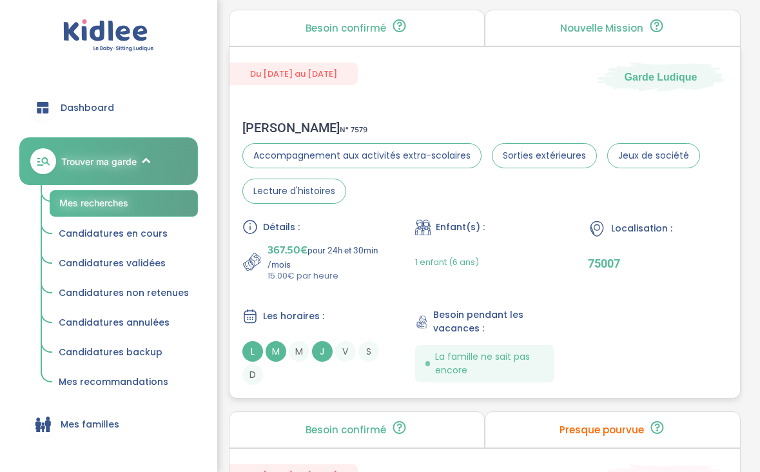
scroll to position [1710, 0]
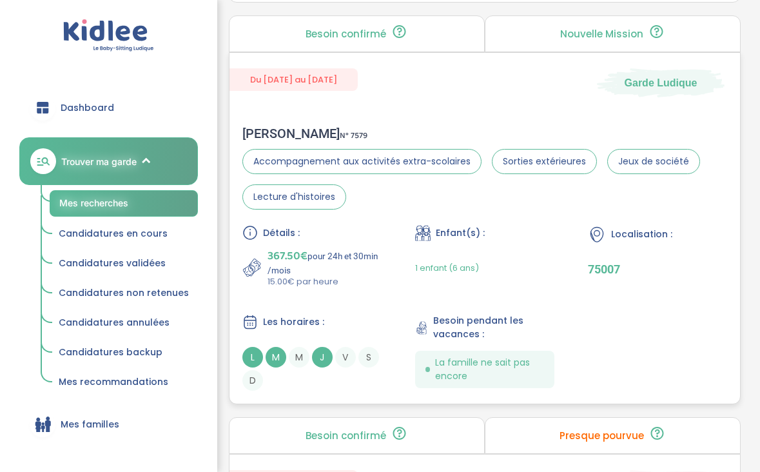
click at [350, 227] on div "Détails :" at bounding box center [311, 232] width 139 height 15
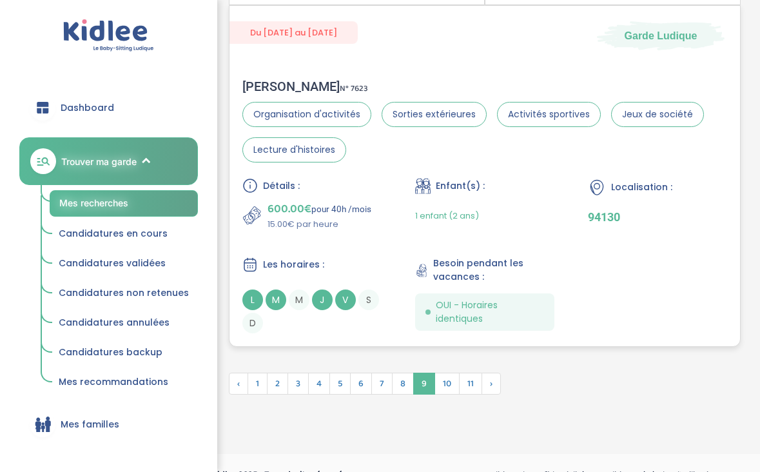
scroll to position [3942, 0]
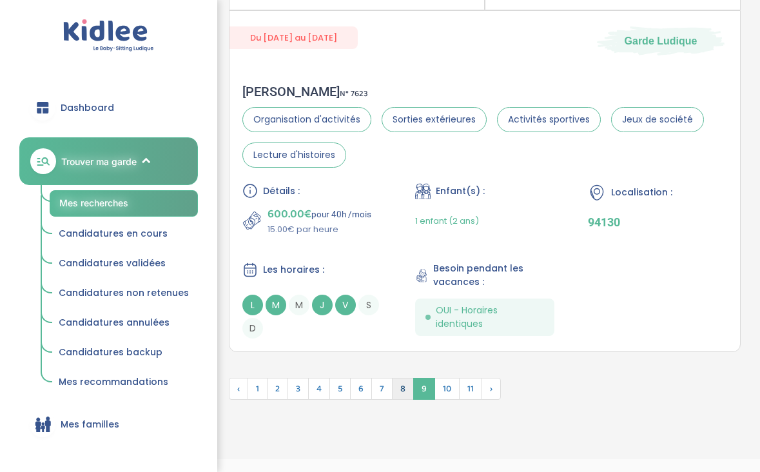
click at [400, 390] on span "8" at bounding box center [403, 389] width 22 height 22
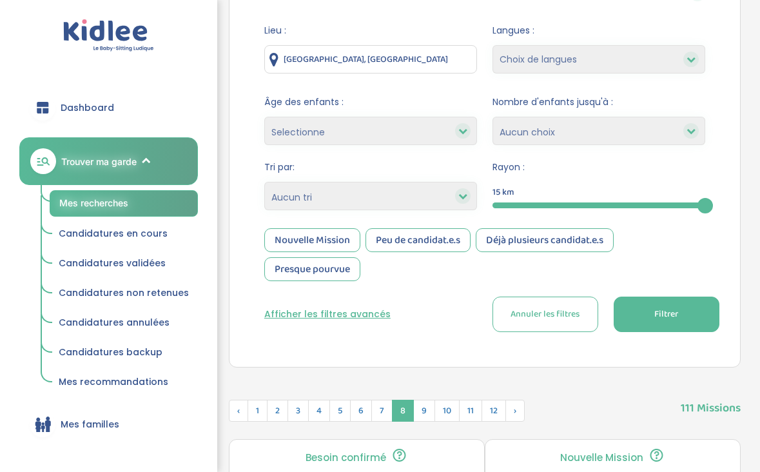
scroll to position [206, 0]
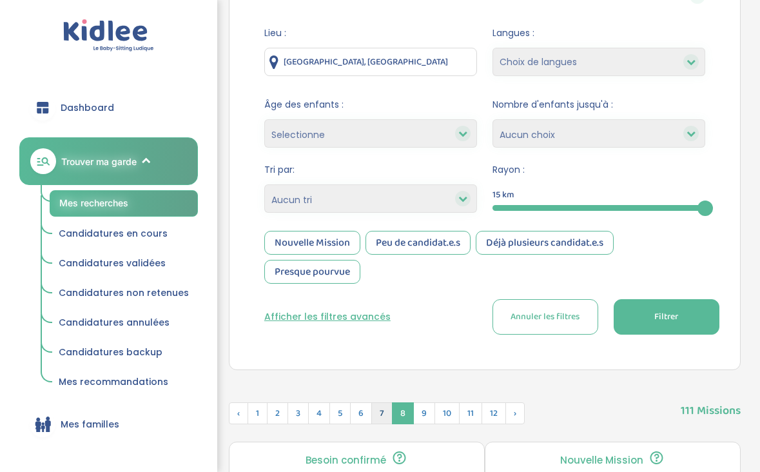
click at [382, 408] on span "7" at bounding box center [381, 413] width 21 height 22
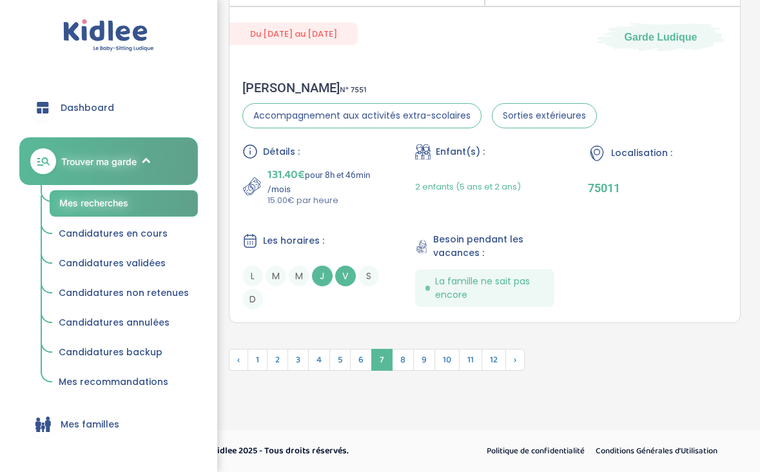
scroll to position [3956, 0]
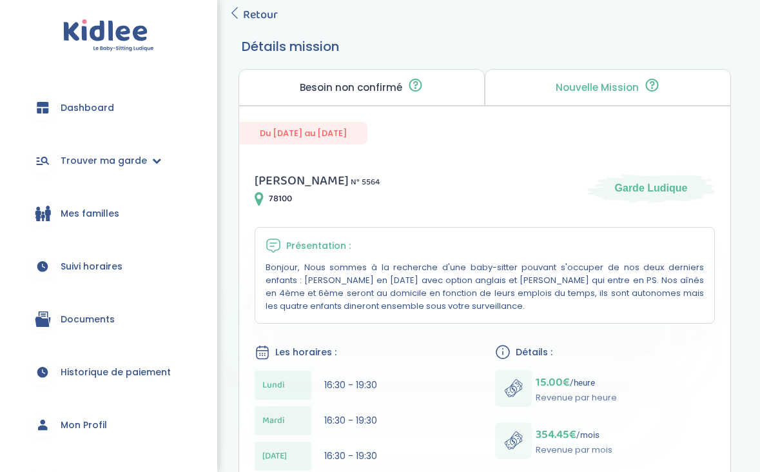
scroll to position [70, 0]
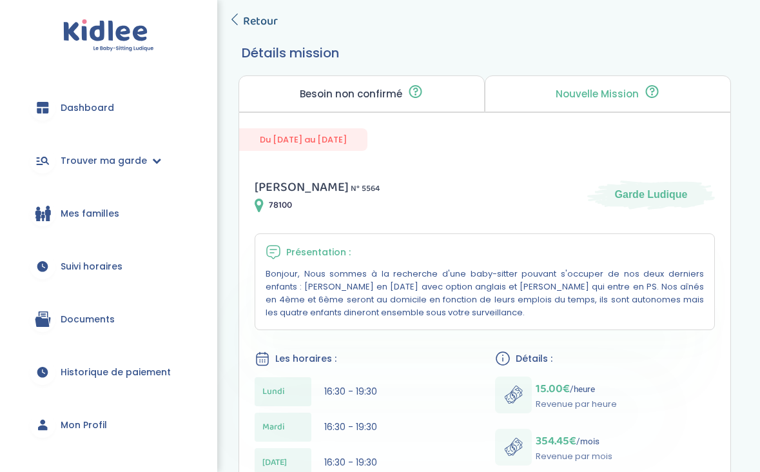
click at [266, 22] on span "Retour" at bounding box center [260, 21] width 35 height 18
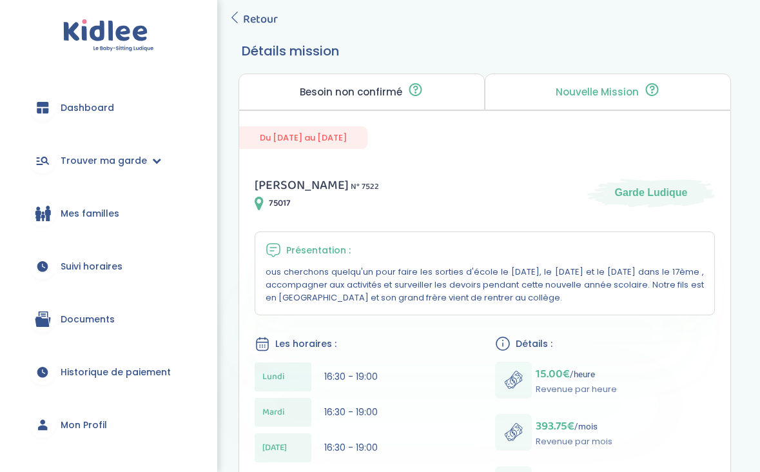
scroll to position [78, 0]
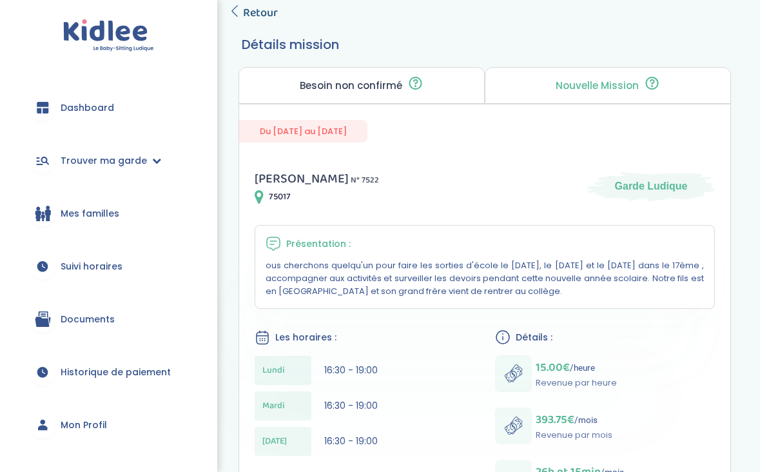
click at [264, 17] on span "Retour" at bounding box center [260, 13] width 35 height 18
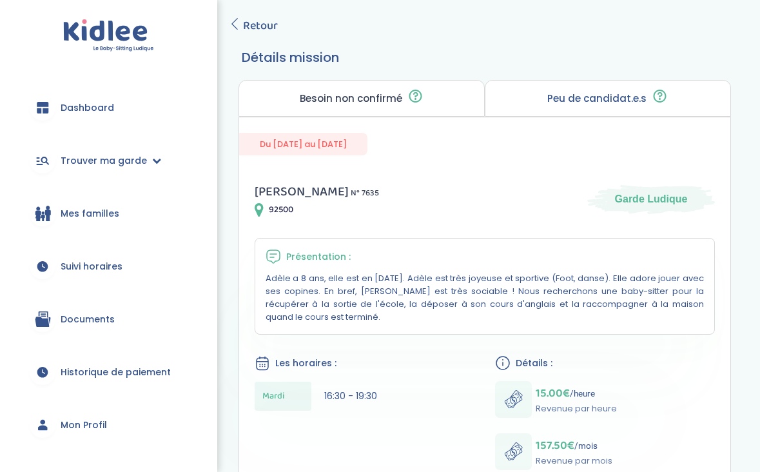
scroll to position [57, 0]
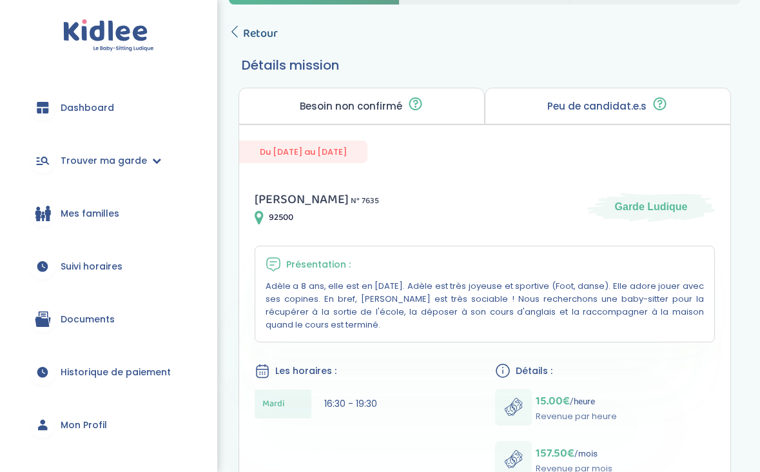
click at [255, 34] on span "Retour" at bounding box center [260, 33] width 35 height 18
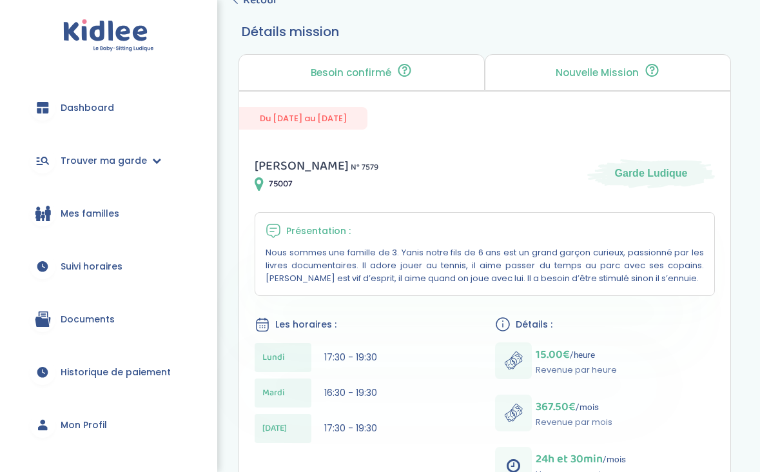
scroll to position [90, 0]
click at [249, 3] on span "Retour" at bounding box center [260, 1] width 35 height 18
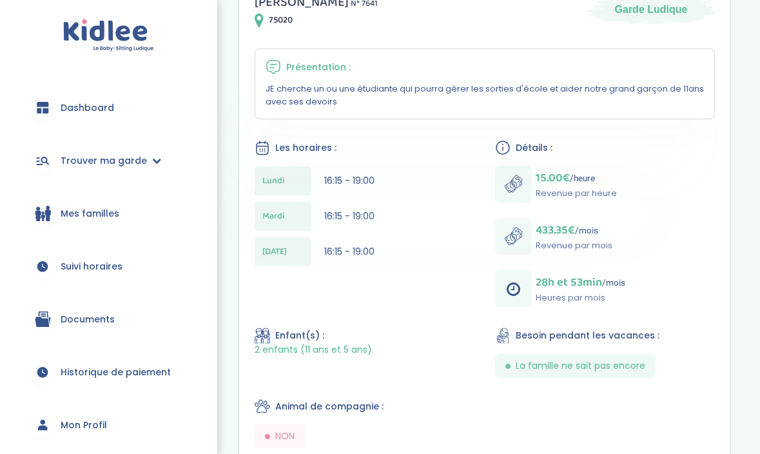
scroll to position [221, 0]
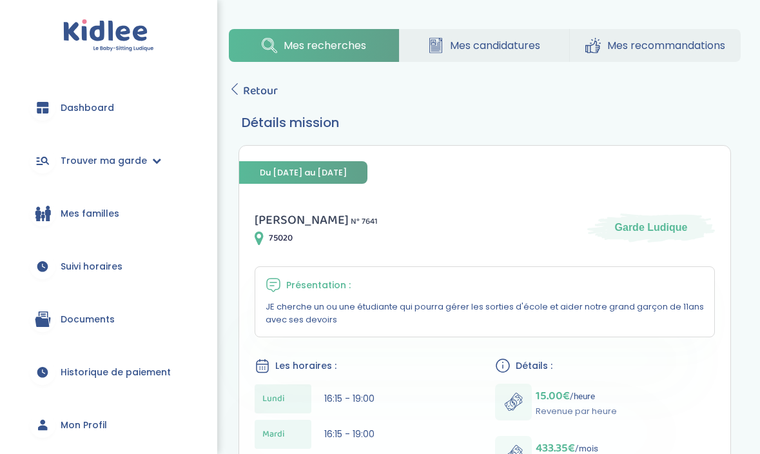
click at [484, 50] on span "Mes candidatures" at bounding box center [495, 45] width 90 height 16
